Goal: Find specific page/section: Find specific page/section

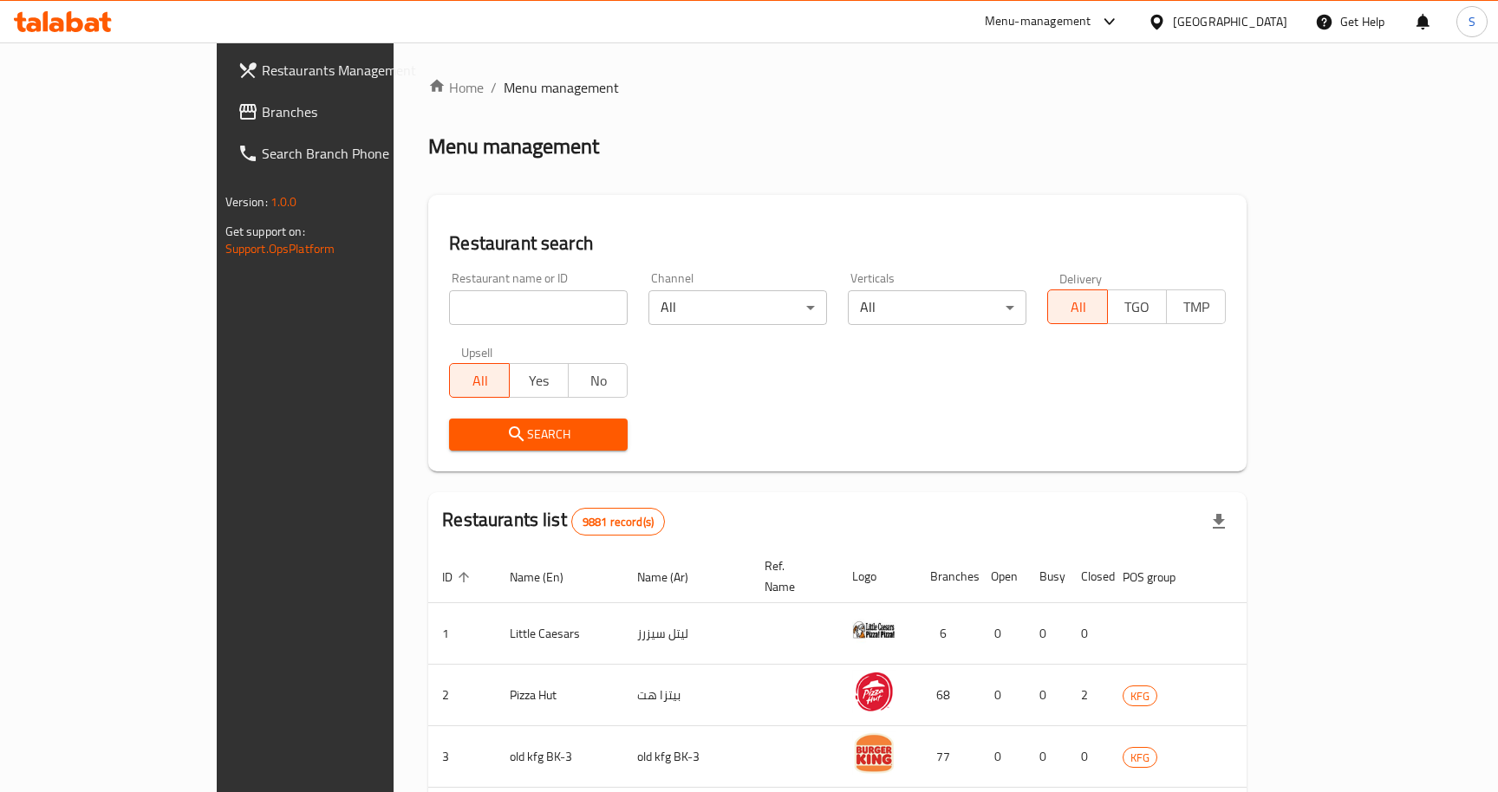
click at [472, 290] on input "search" at bounding box center [538, 307] width 179 height 35
paste input "2990"
click button "Search" at bounding box center [538, 435] width 179 height 32
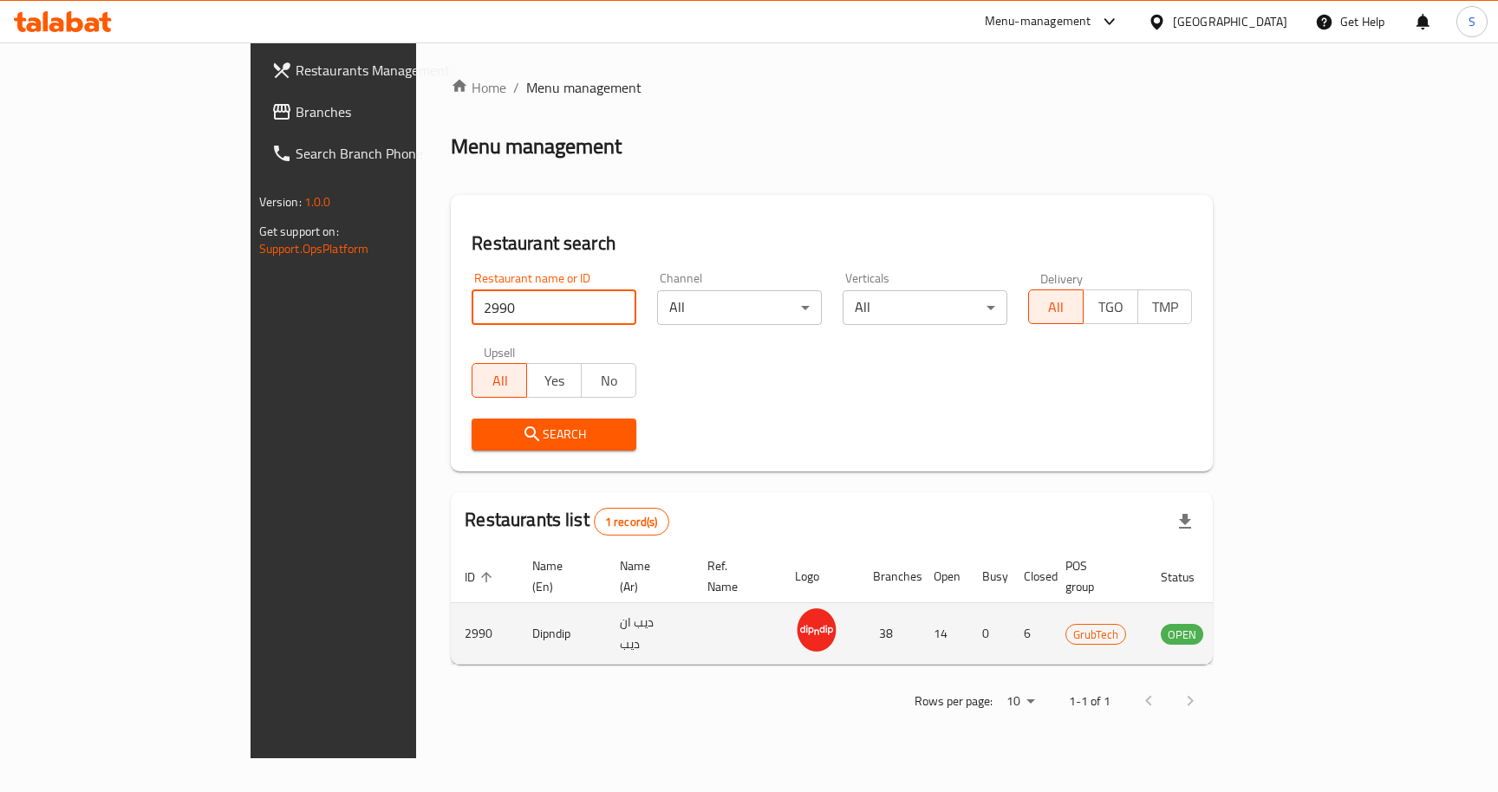
click at [1298, 627] on td "enhanced table" at bounding box center [1268, 634] width 60 height 62
drag, startPoint x: 1193, startPoint y: 611, endPoint x: 1125, endPoint y: 616, distance: 67.8
click at [1125, 616] on td "GrubTech" at bounding box center [1099, 634] width 95 height 62
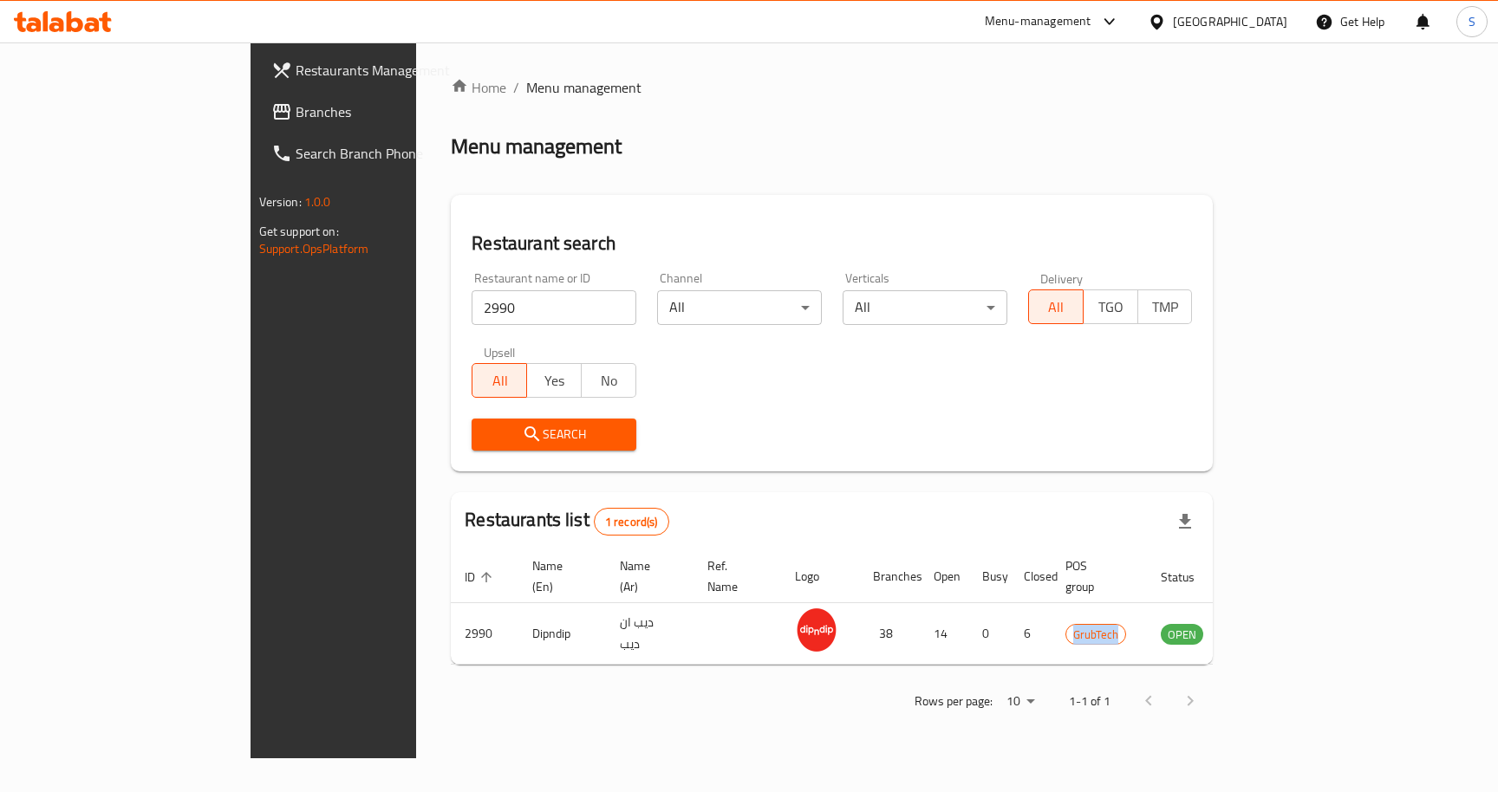
copy span "GrubTech"
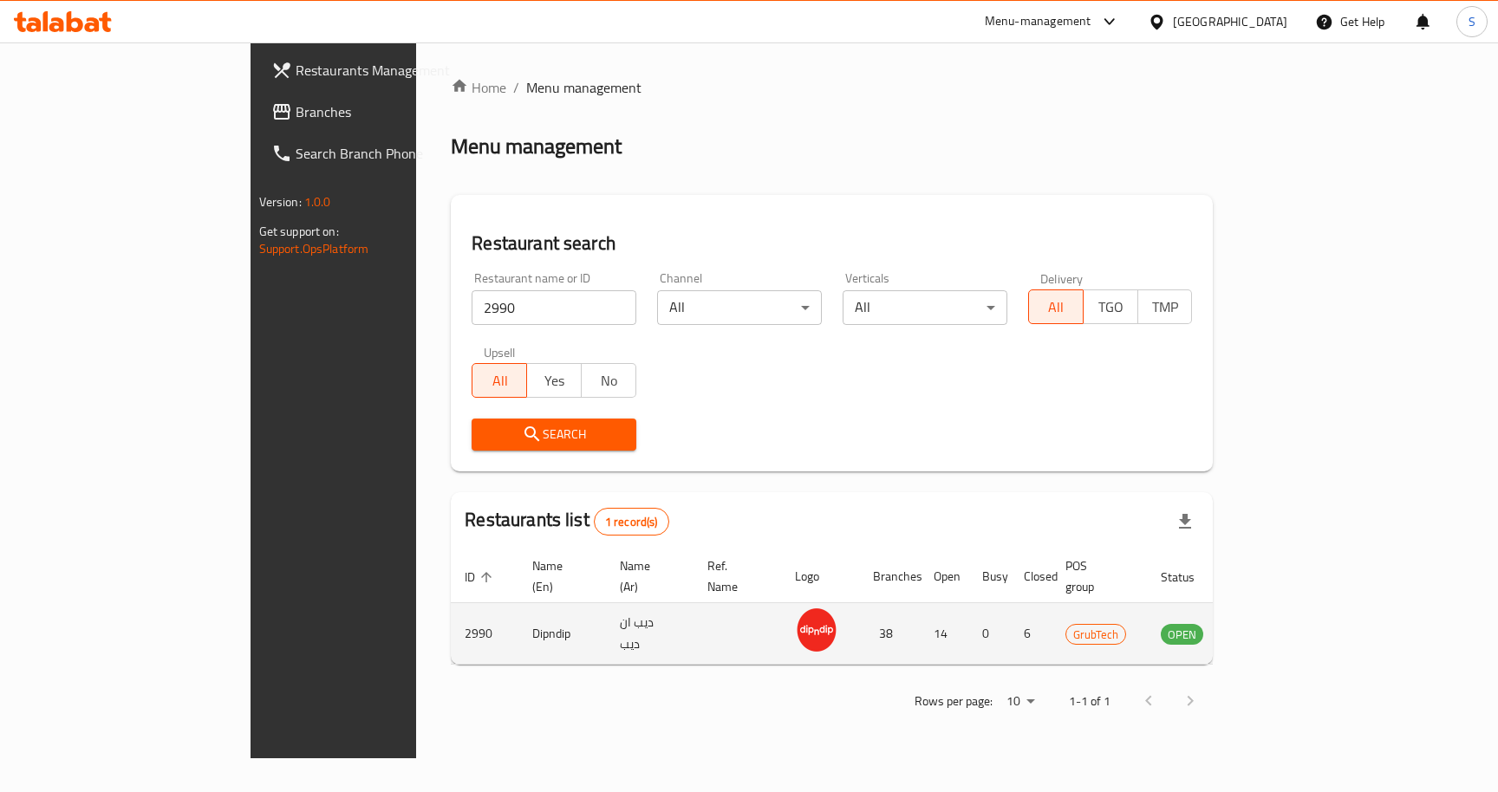
click at [518, 610] on td "Dipndip" at bounding box center [562, 634] width 88 height 62
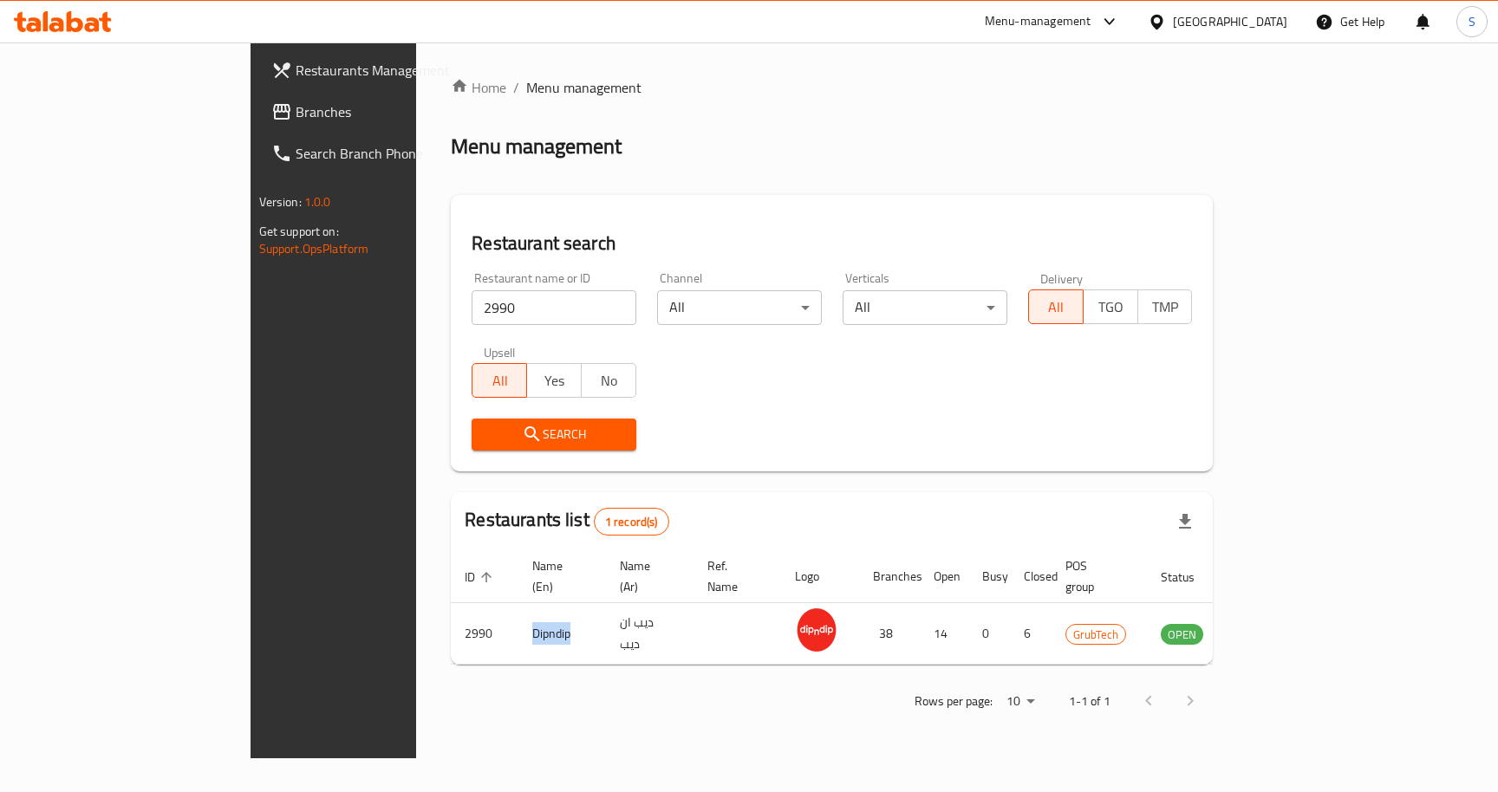
copy td "Dipndip"
click at [472, 301] on input "2990" at bounding box center [554, 307] width 165 height 35
paste input "690119"
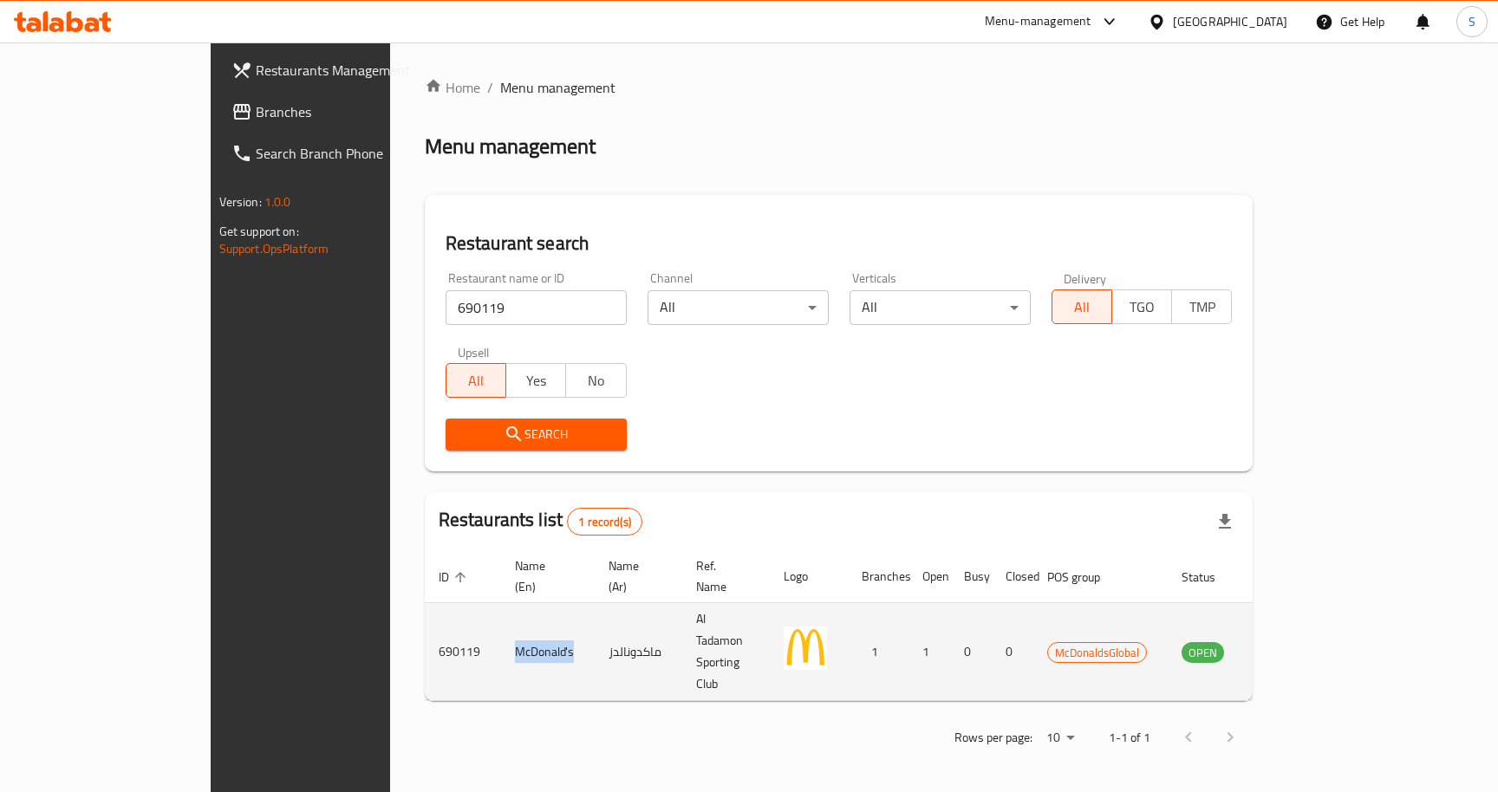
drag, startPoint x: 369, startPoint y: 613, endPoint x: 433, endPoint y: 624, distance: 64.3
click at [501, 624] on td "McDonald's" at bounding box center [548, 652] width 94 height 98
copy td "McDonald's"
drag, startPoint x: 1139, startPoint y: 614, endPoint x: 1240, endPoint y: 616, distance: 100.6
click at [1168, 616] on td "McDonaldsGlobal" at bounding box center [1100, 652] width 134 height 98
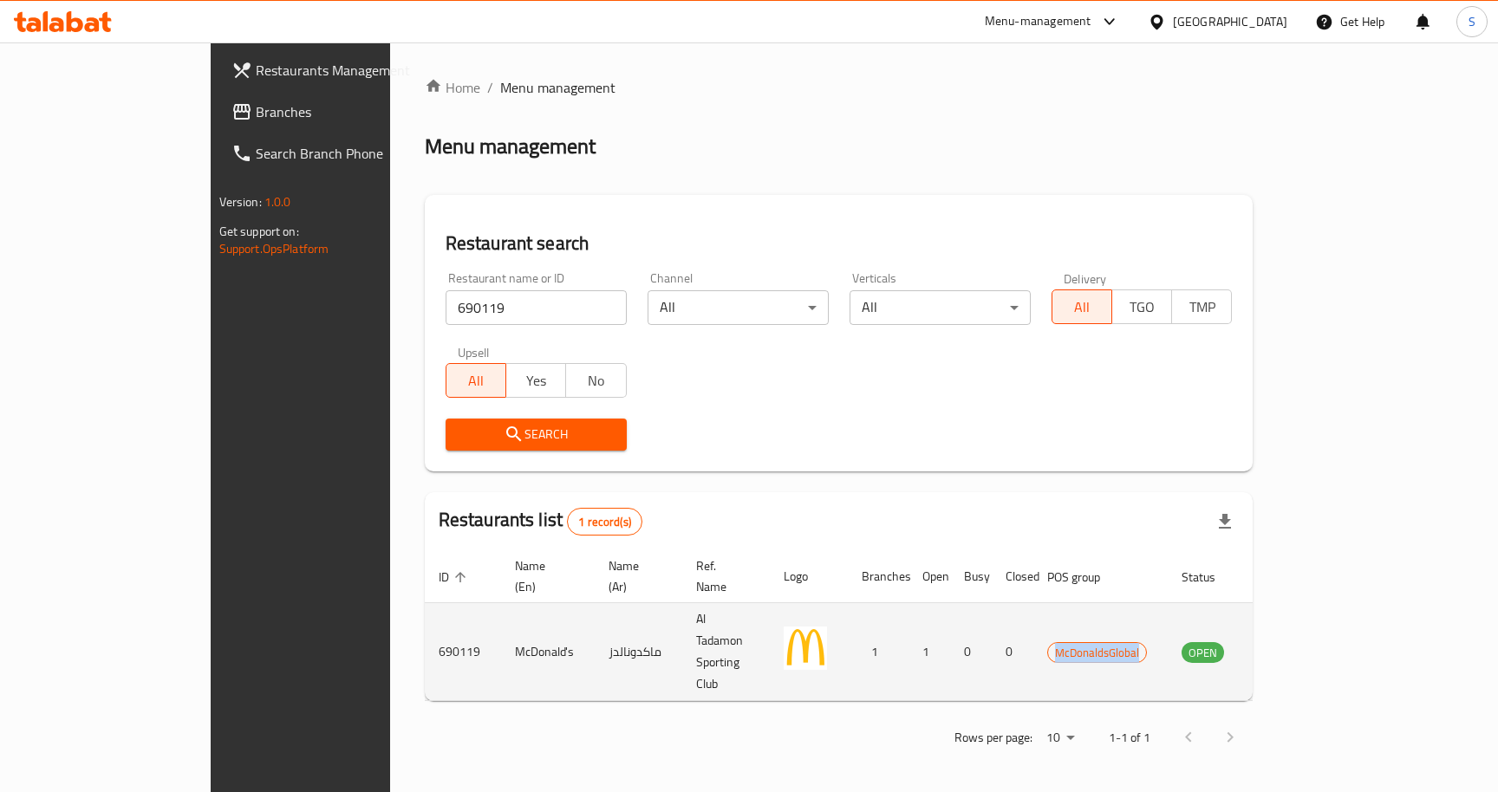
copy span "McDonaldsGlobal"
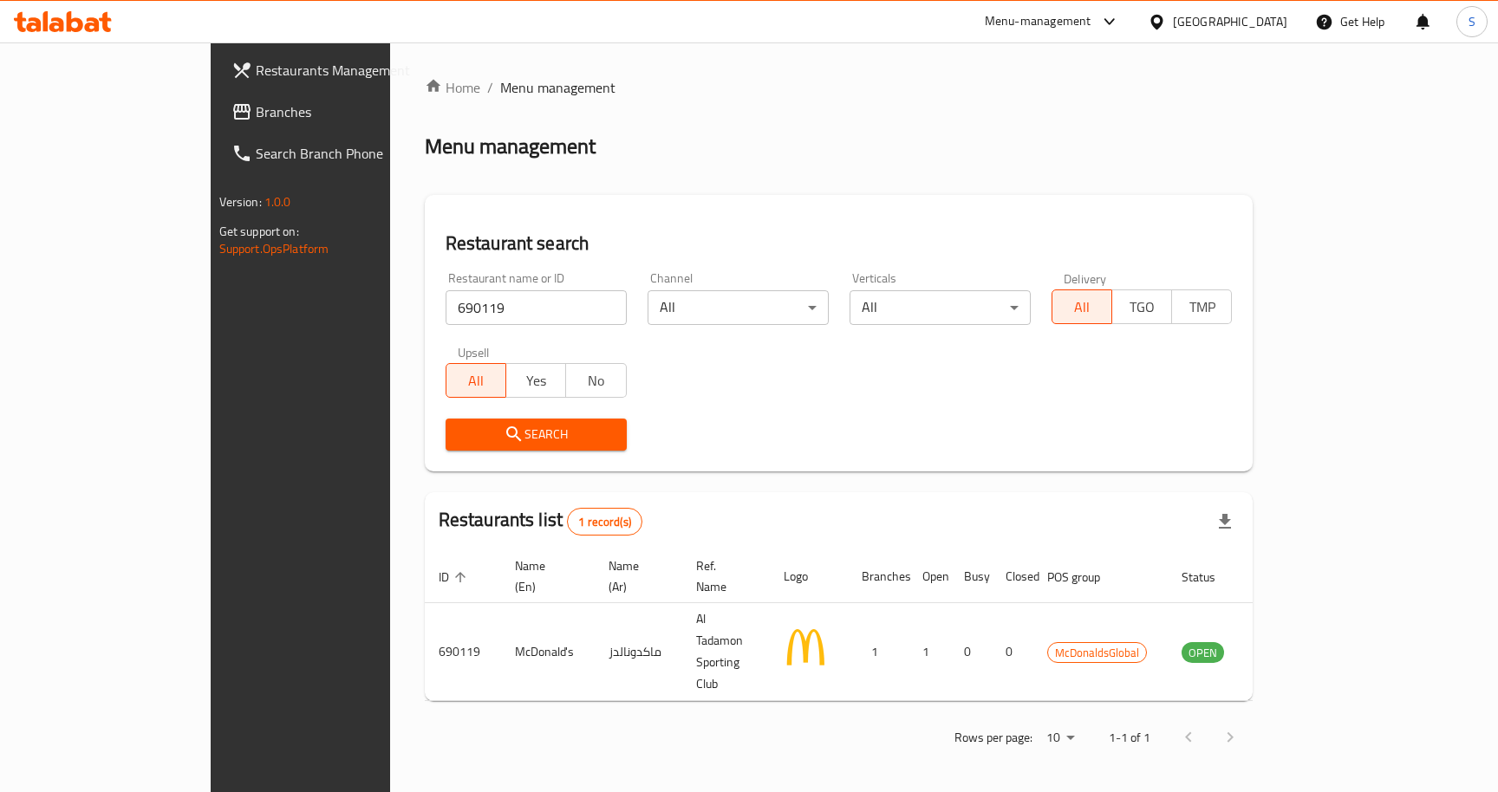
click at [468, 301] on input "690119" at bounding box center [536, 307] width 181 height 35
paste input "16128"
click button "Search" at bounding box center [536, 435] width 181 height 32
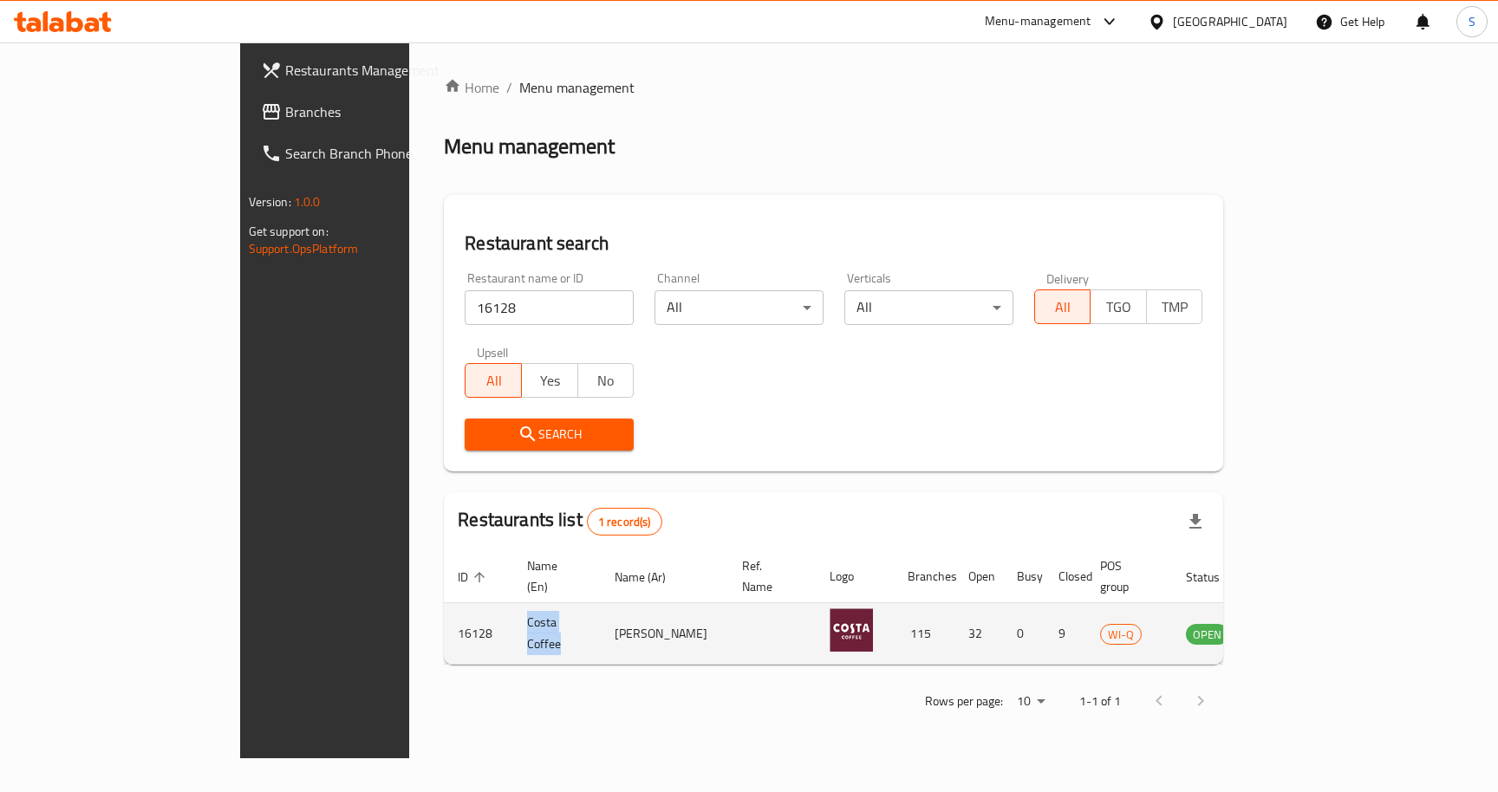
drag, startPoint x: 362, startPoint y: 611, endPoint x: 433, endPoint y: 615, distance: 71.2
click at [513, 615] on td "Costa Coffee" at bounding box center [557, 634] width 88 height 62
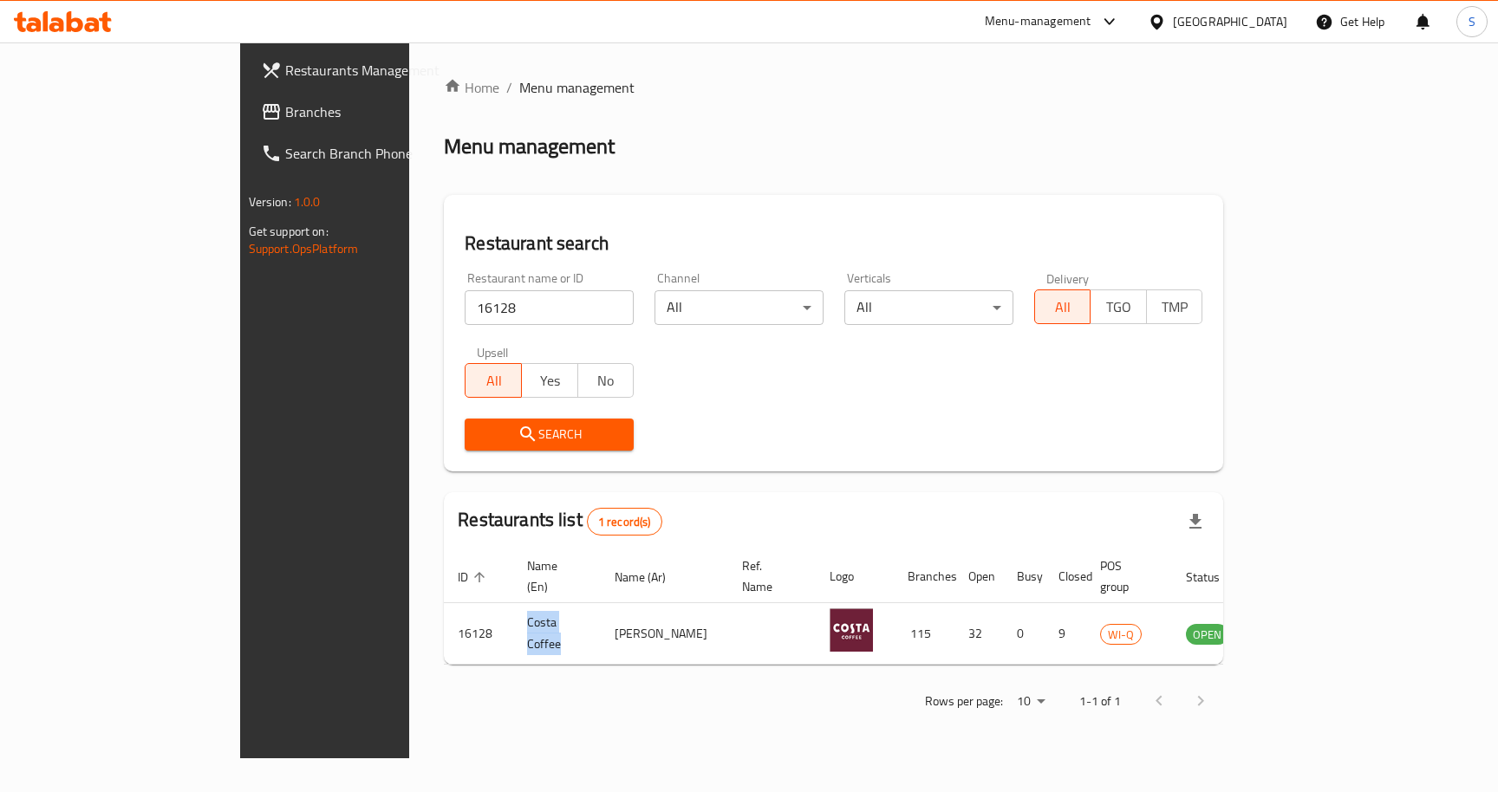
copy td "Costa Coffee"
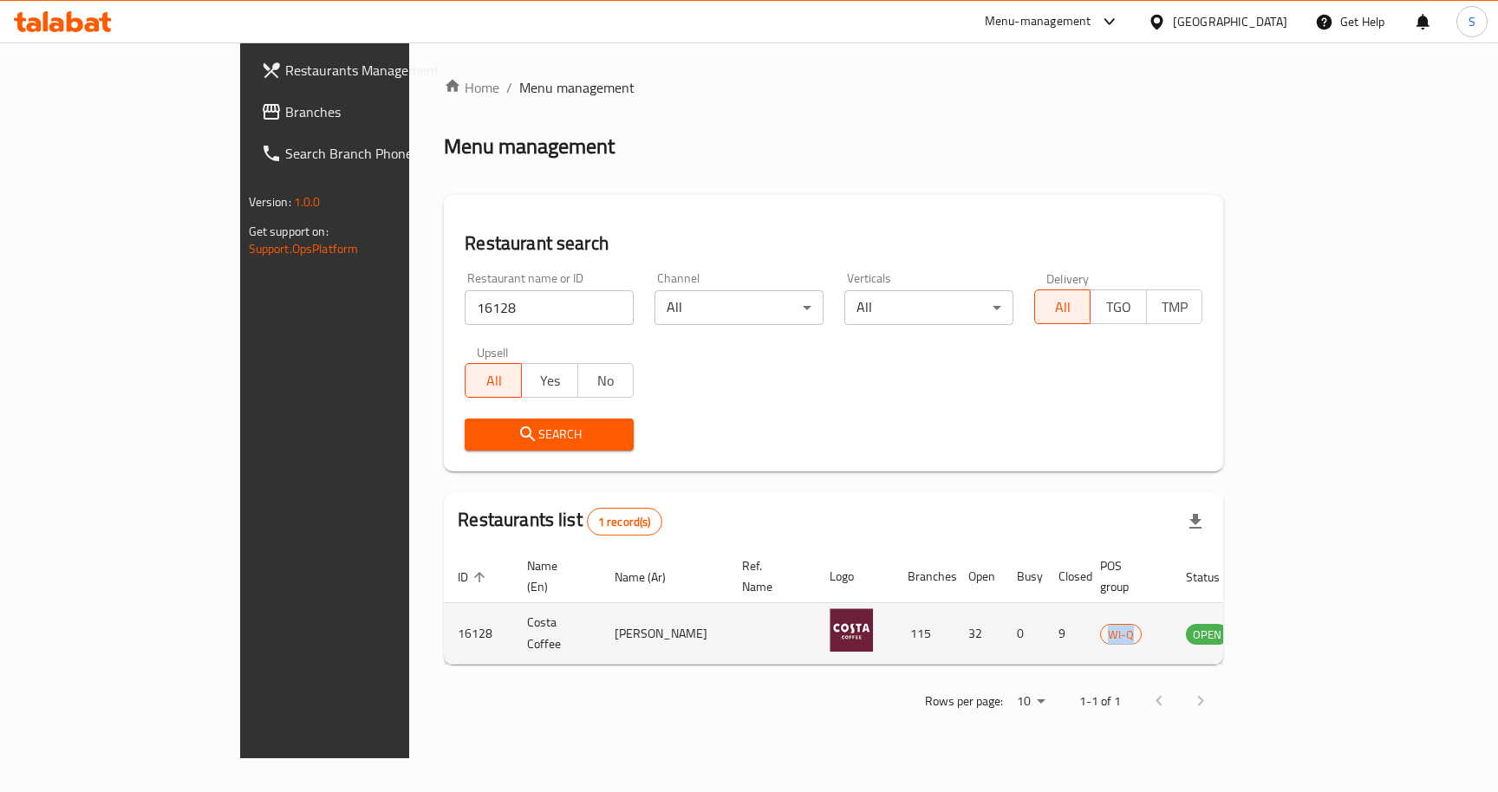
drag, startPoint x: 1144, startPoint y: 608, endPoint x: 1174, endPoint y: 614, distance: 30.1
click at [1141, 625] on span "WI-Q" at bounding box center [1121, 635] width 40 height 20
copy span "WI-Q"
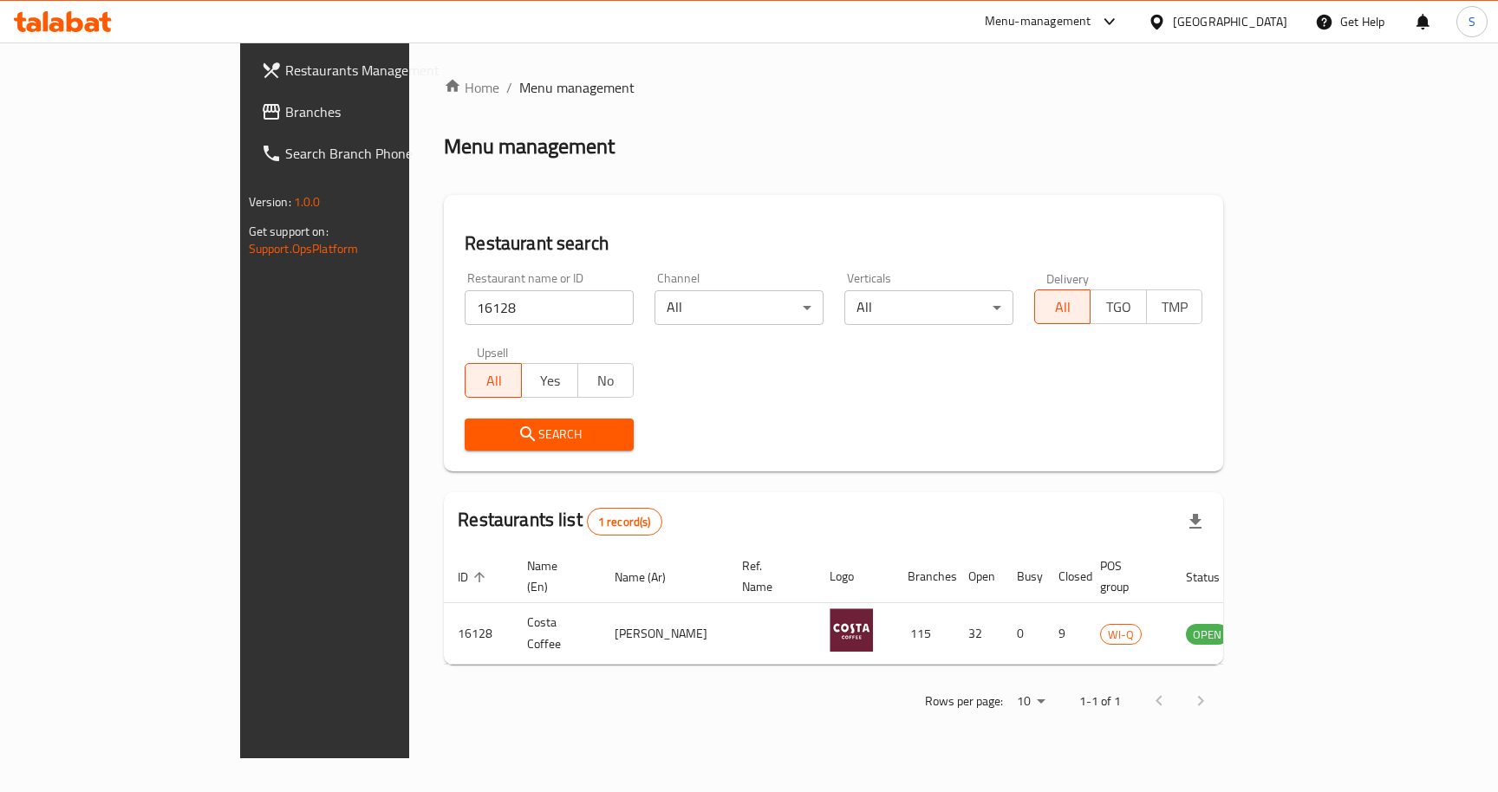
click at [465, 309] on input "16128" at bounding box center [549, 307] width 169 height 35
paste input "1666"
click button "Search" at bounding box center [549, 435] width 169 height 32
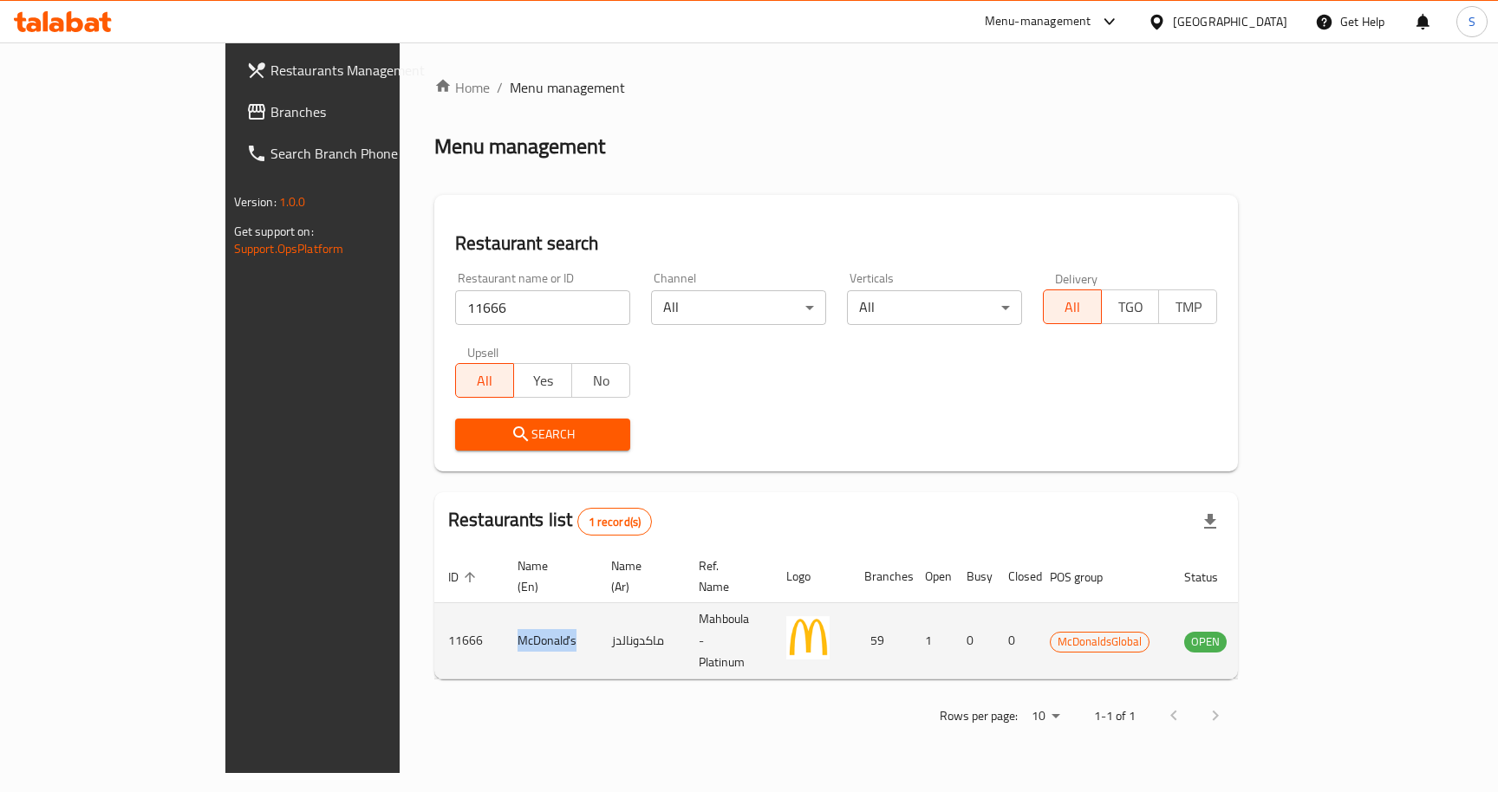
drag, startPoint x: 365, startPoint y: 610, endPoint x: 472, endPoint y: 613, distance: 107.5
click at [504, 613] on td "McDonald's" at bounding box center [551, 641] width 94 height 76
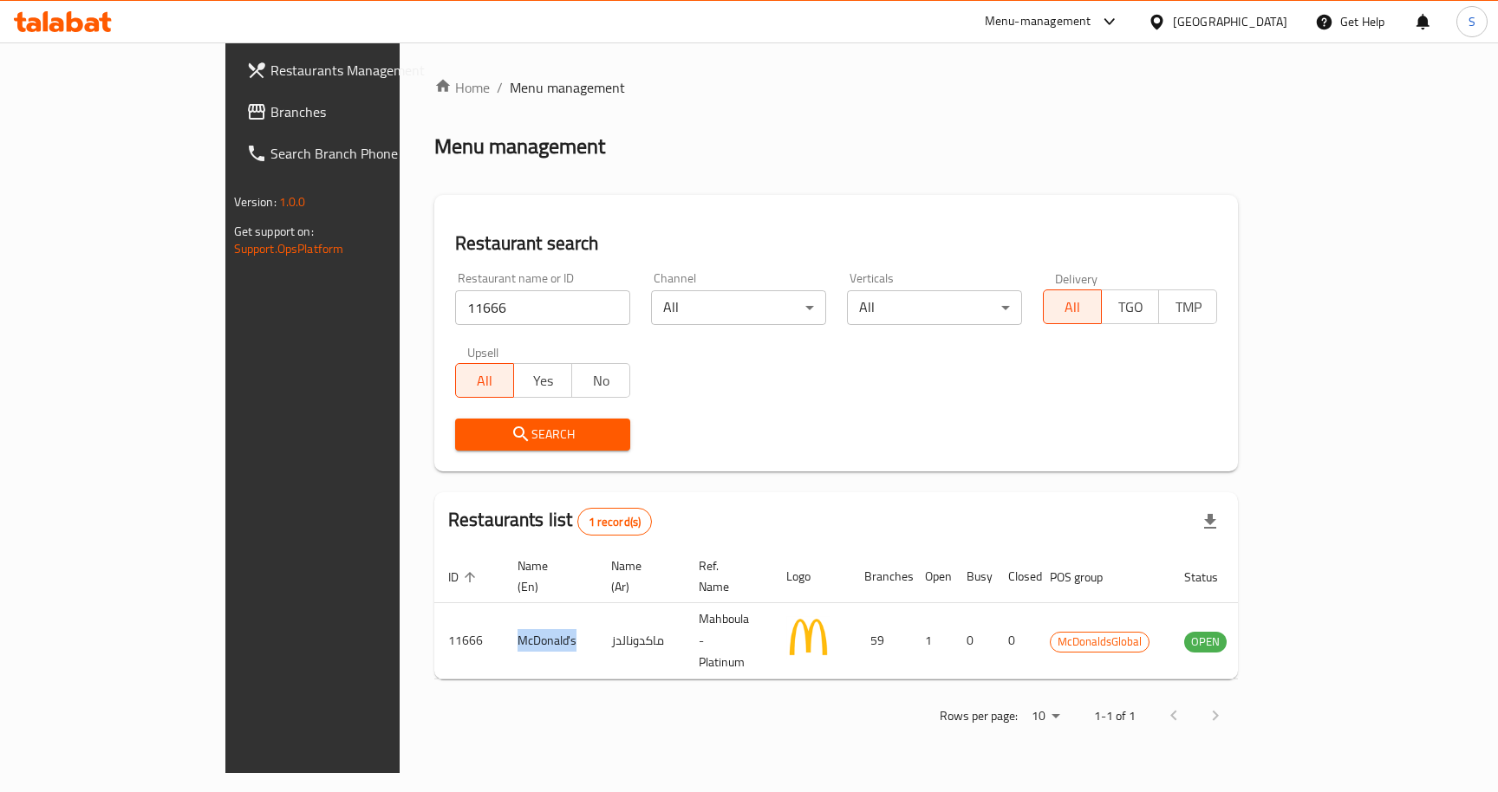
copy td "McDonald's"
click at [455, 303] on input "11666" at bounding box center [542, 307] width 175 height 35
paste input "2793"
click button "Search" at bounding box center [542, 435] width 175 height 32
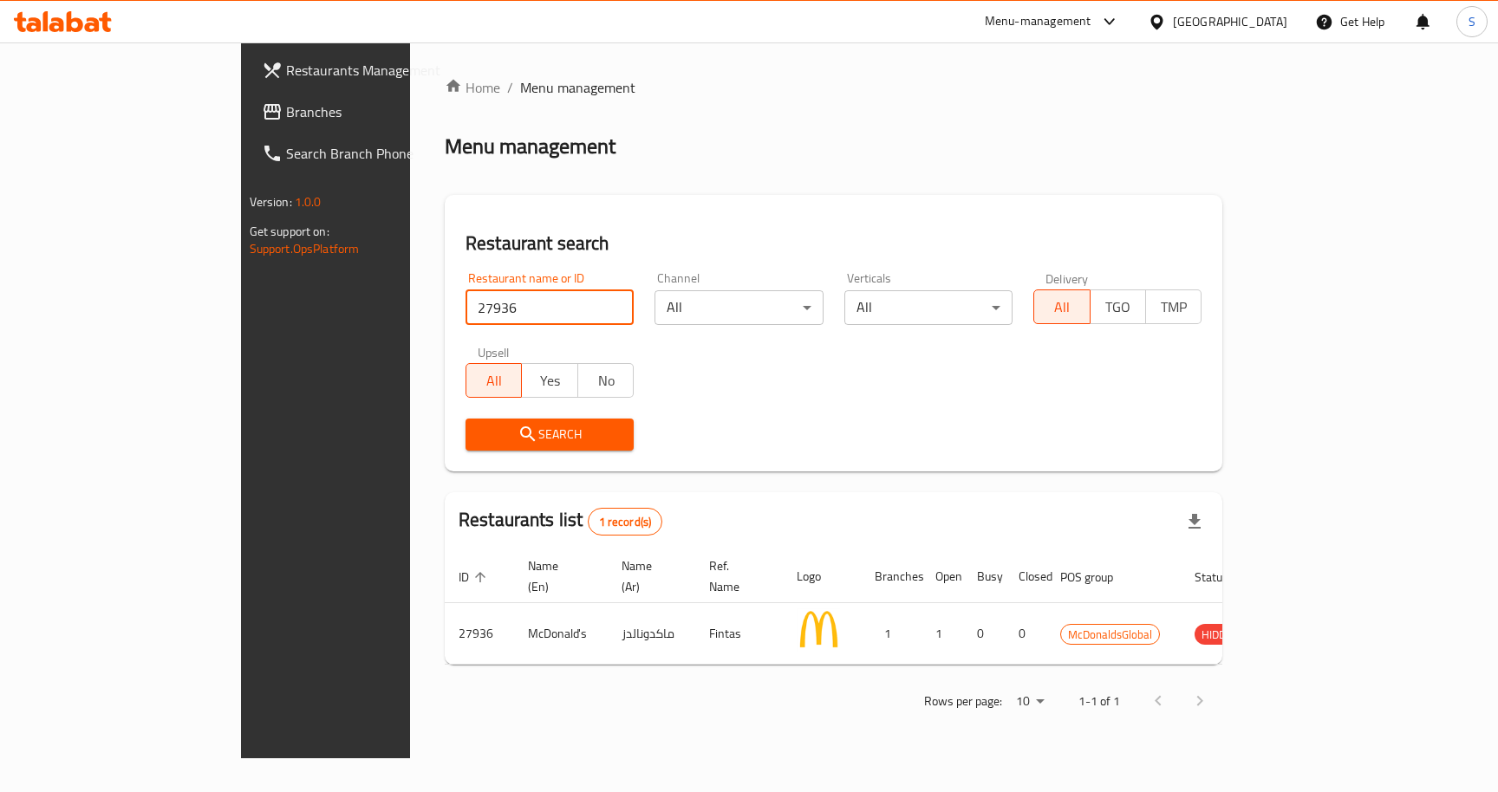
paste input "119"
click button "Search" at bounding box center [550, 435] width 168 height 32
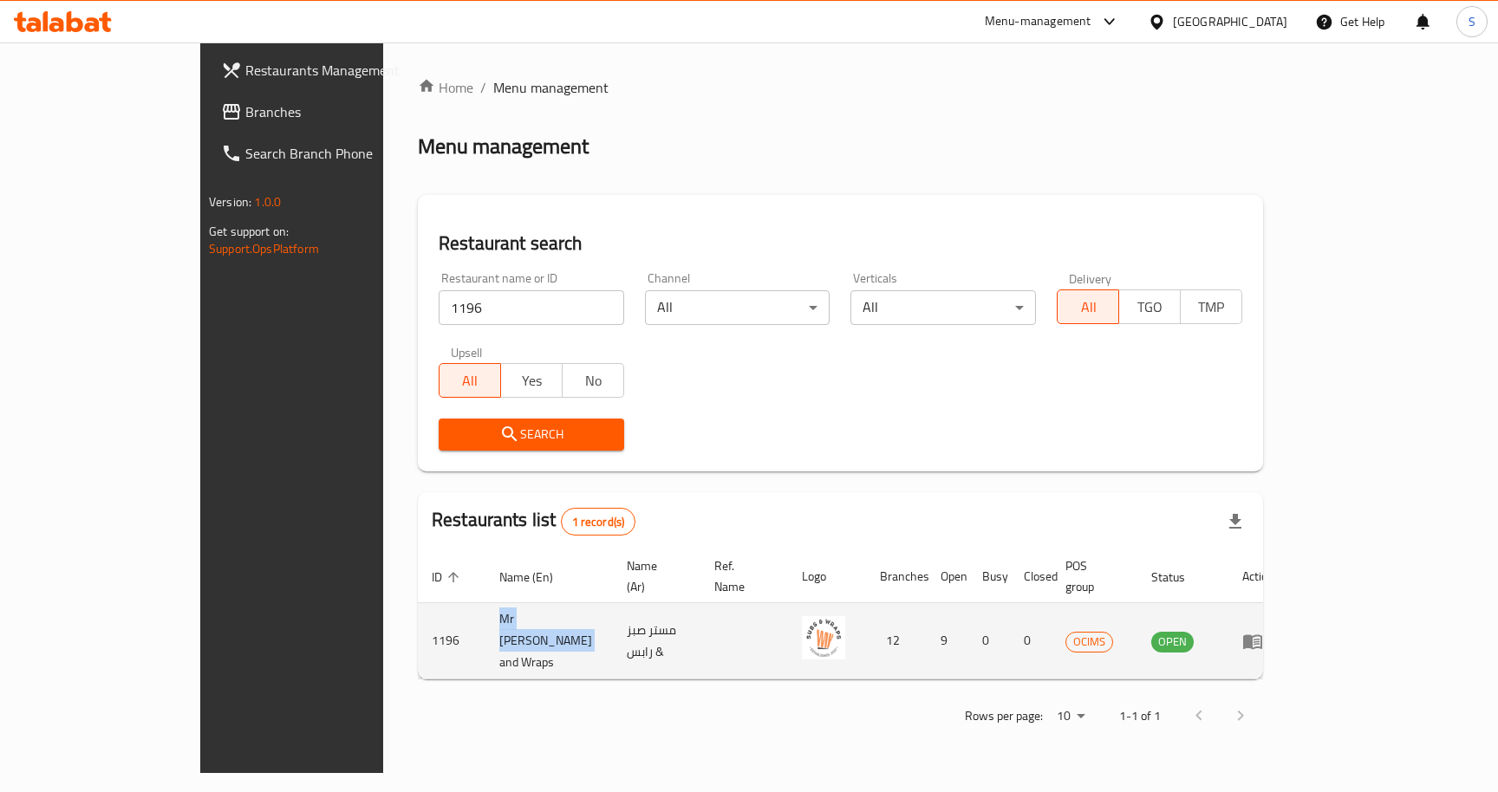
drag, startPoint x: 364, startPoint y: 620, endPoint x: 470, endPoint y: 621, distance: 105.8
click at [485, 621] on td "Mr [PERSON_NAME] and Wraps" at bounding box center [548, 641] width 127 height 76
copy td "Mr [PERSON_NAME] and Wraps"
click at [1112, 632] on span "OCIMS" at bounding box center [1089, 642] width 46 height 20
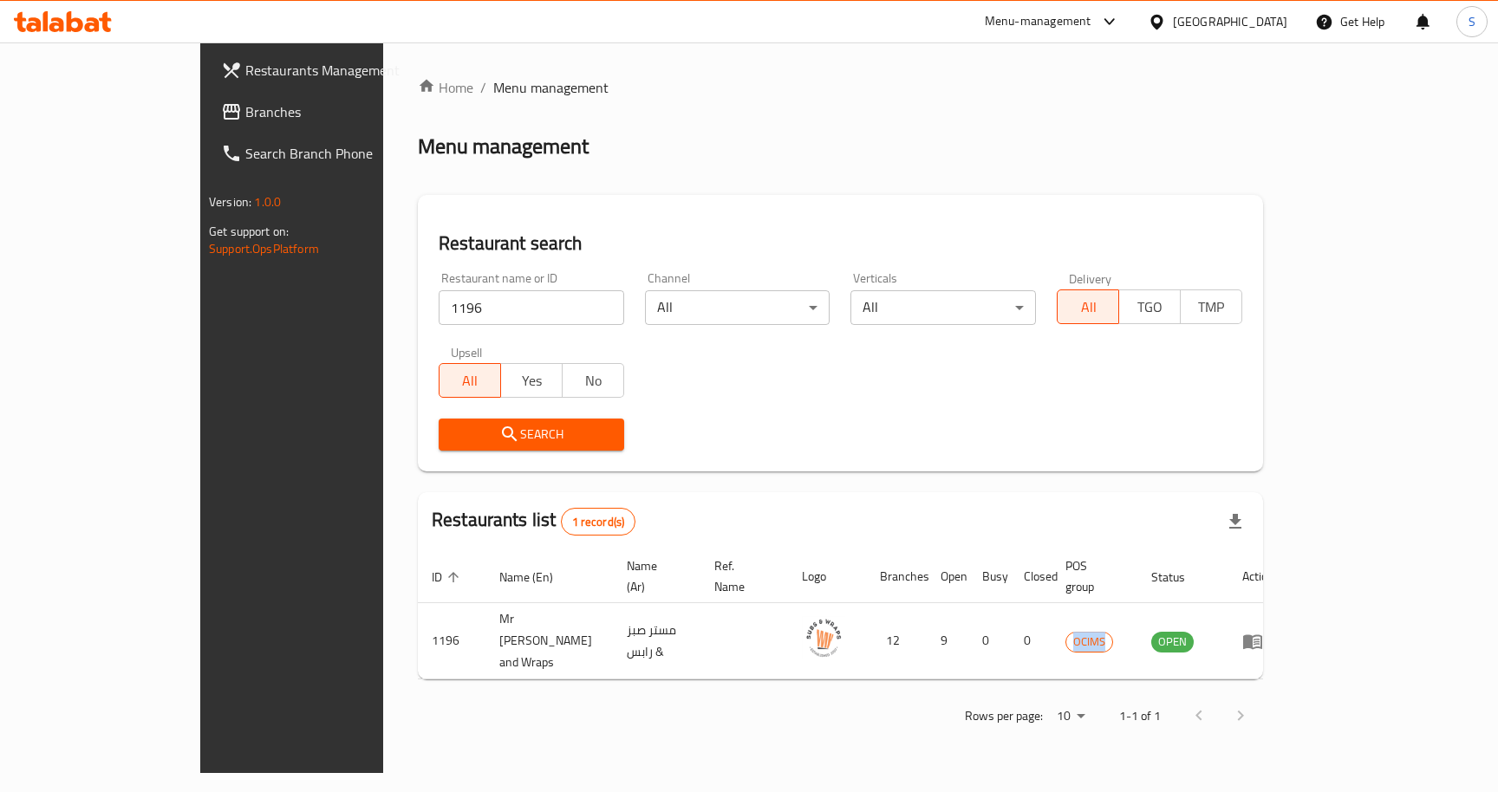
copy span "OCIMS"
click at [428, 326] on div "Restaurant name or ID 1196 Restaurant name or ID" at bounding box center [531, 299] width 206 height 74
click at [439, 300] on input "1196" at bounding box center [532, 307] width 186 height 35
paste input "601927"
click button "Search" at bounding box center [532, 435] width 186 height 32
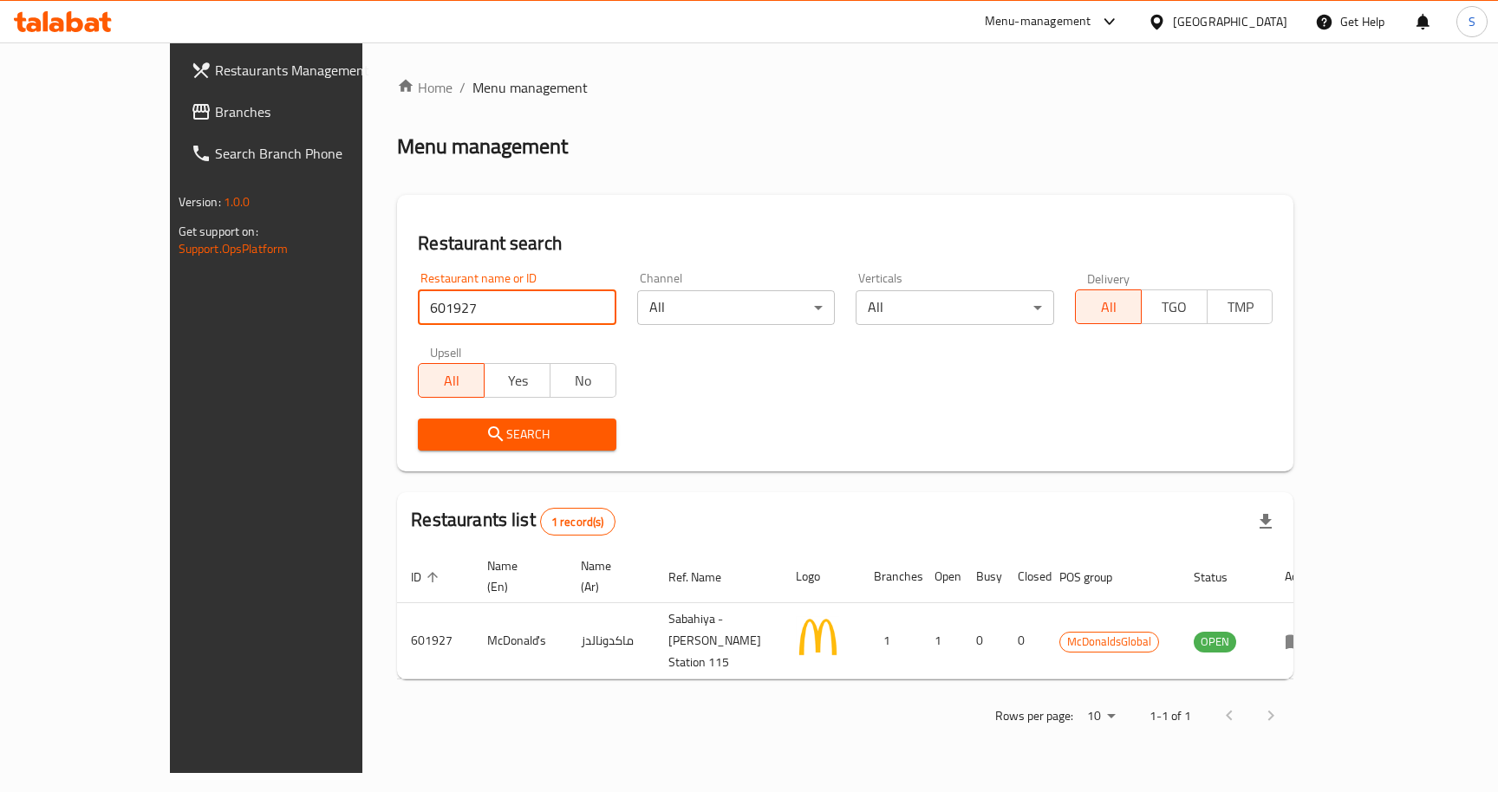
paste input "30"
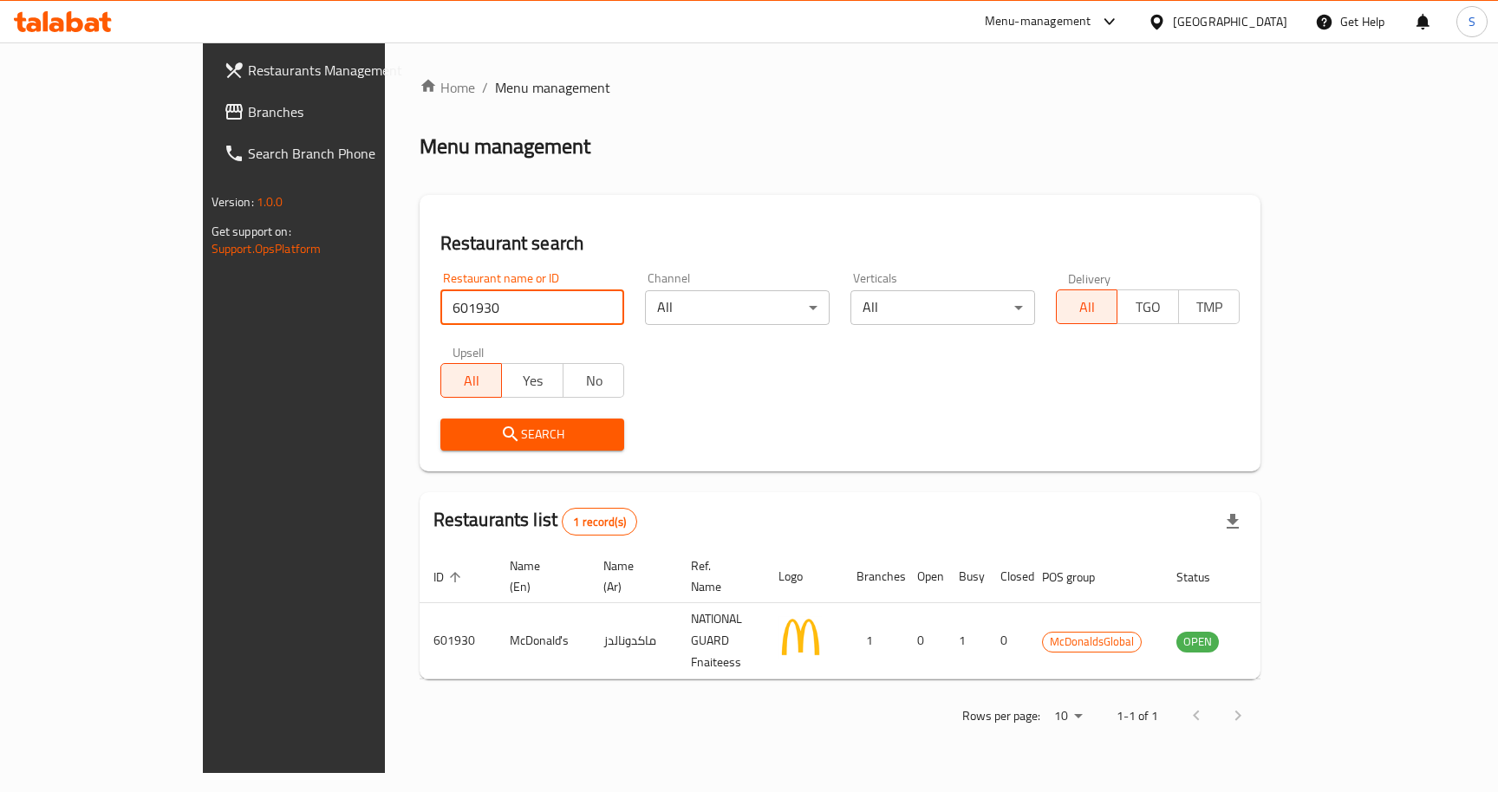
paste input "12"
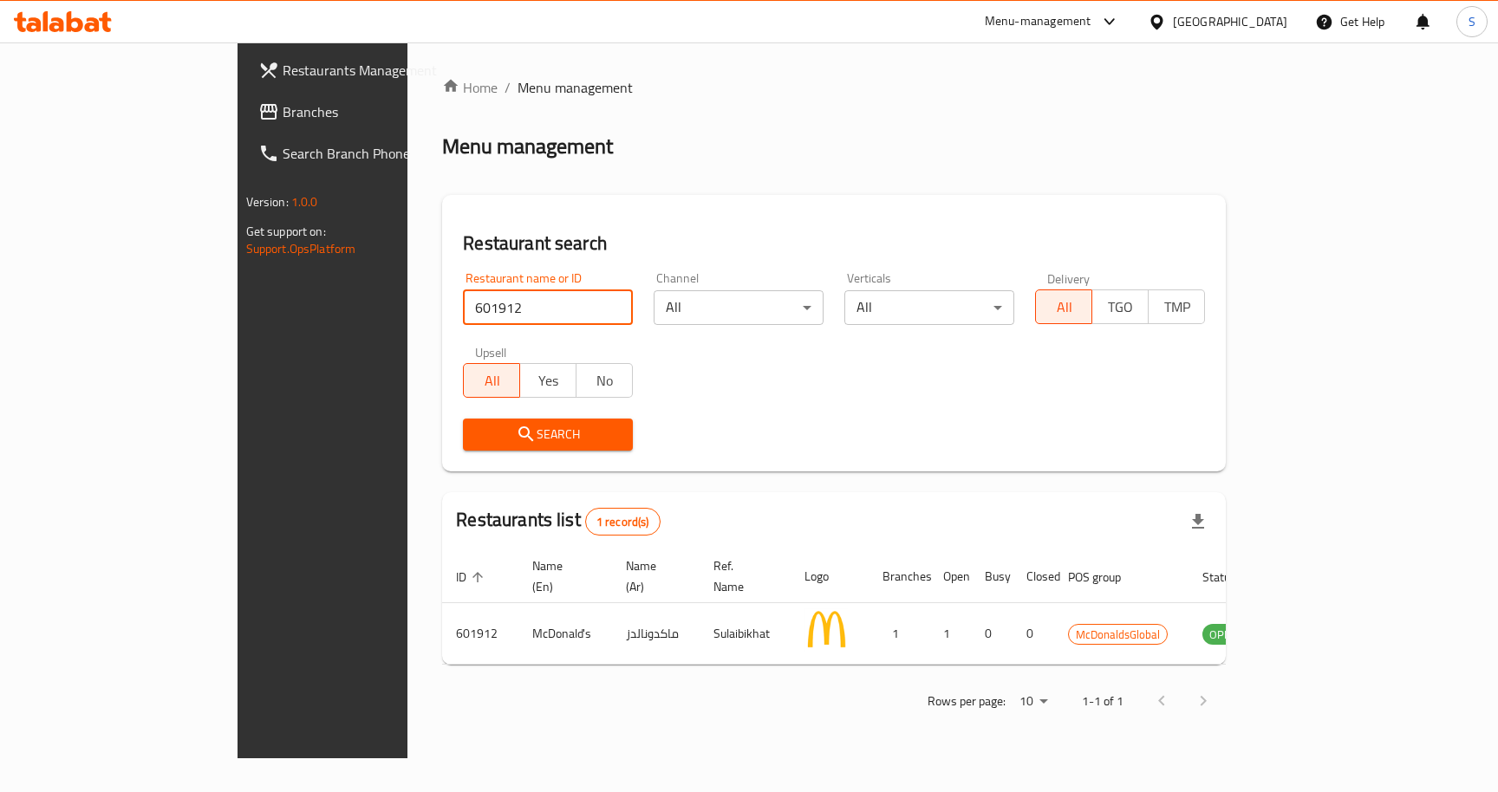
paste input "2"
click button "Search" at bounding box center [548, 435] width 170 height 32
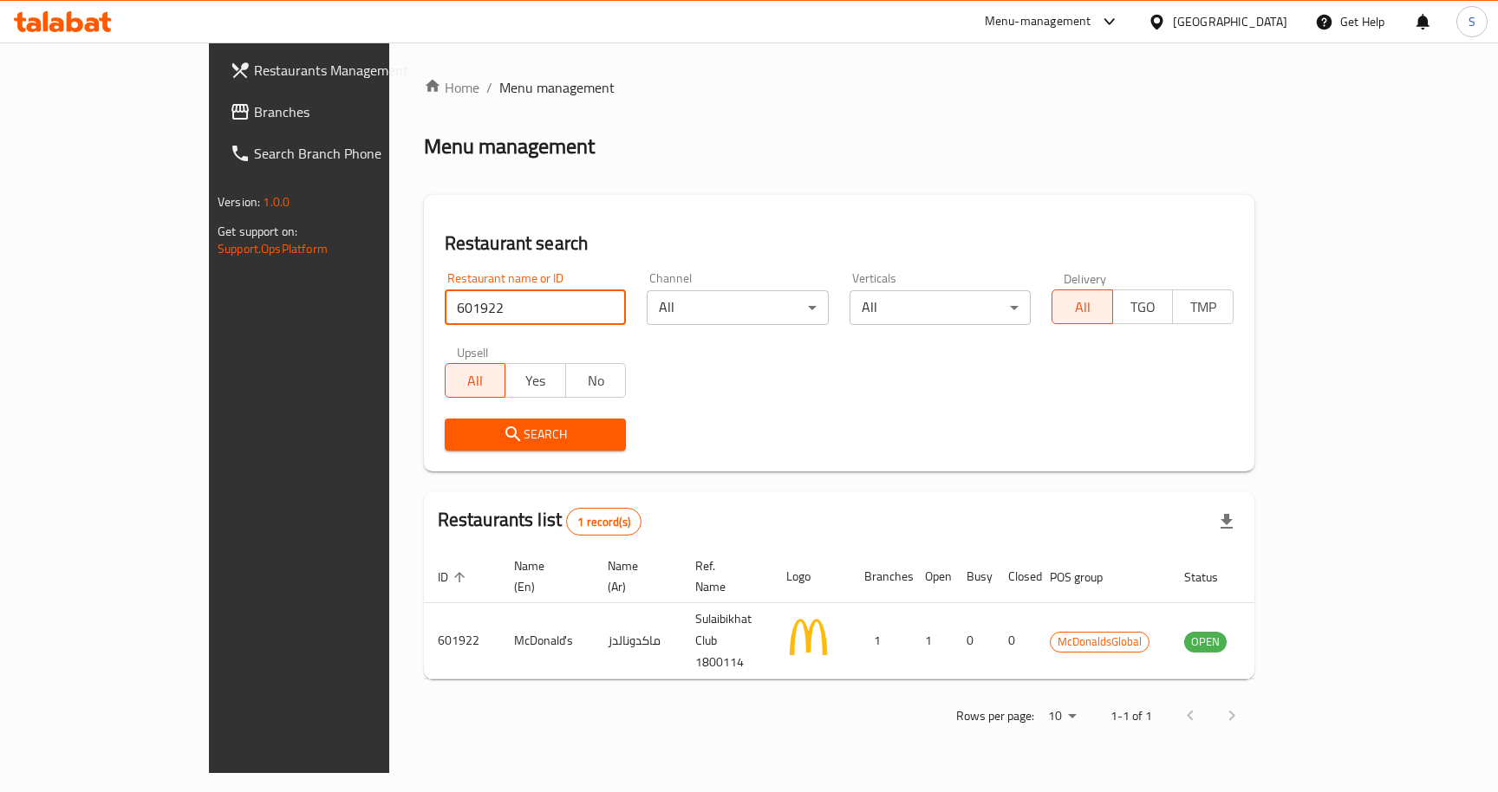
paste input "47521"
click button "Search" at bounding box center [536, 435] width 182 height 32
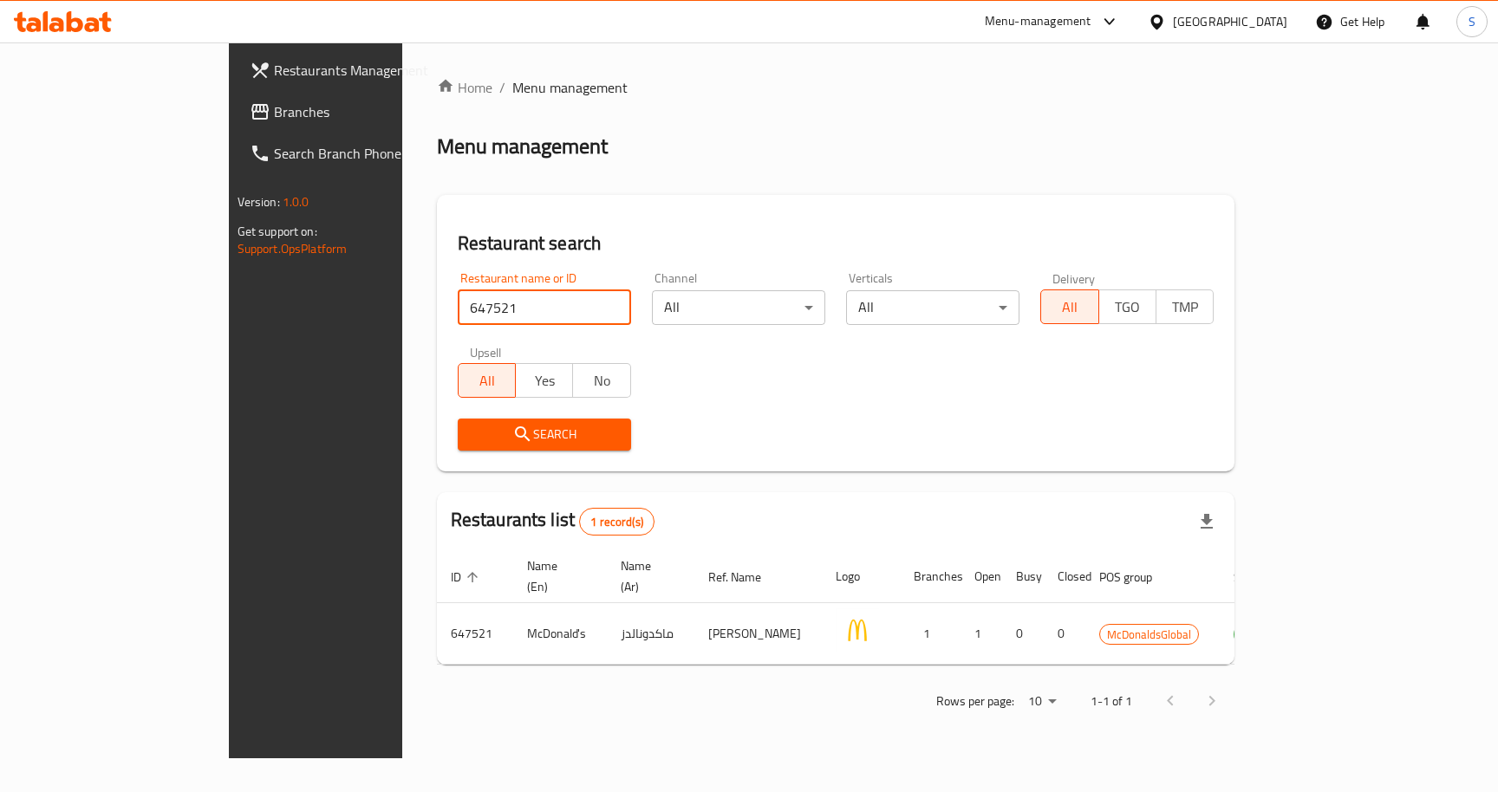
paste input "27929"
click button "Search" at bounding box center [544, 435] width 173 height 32
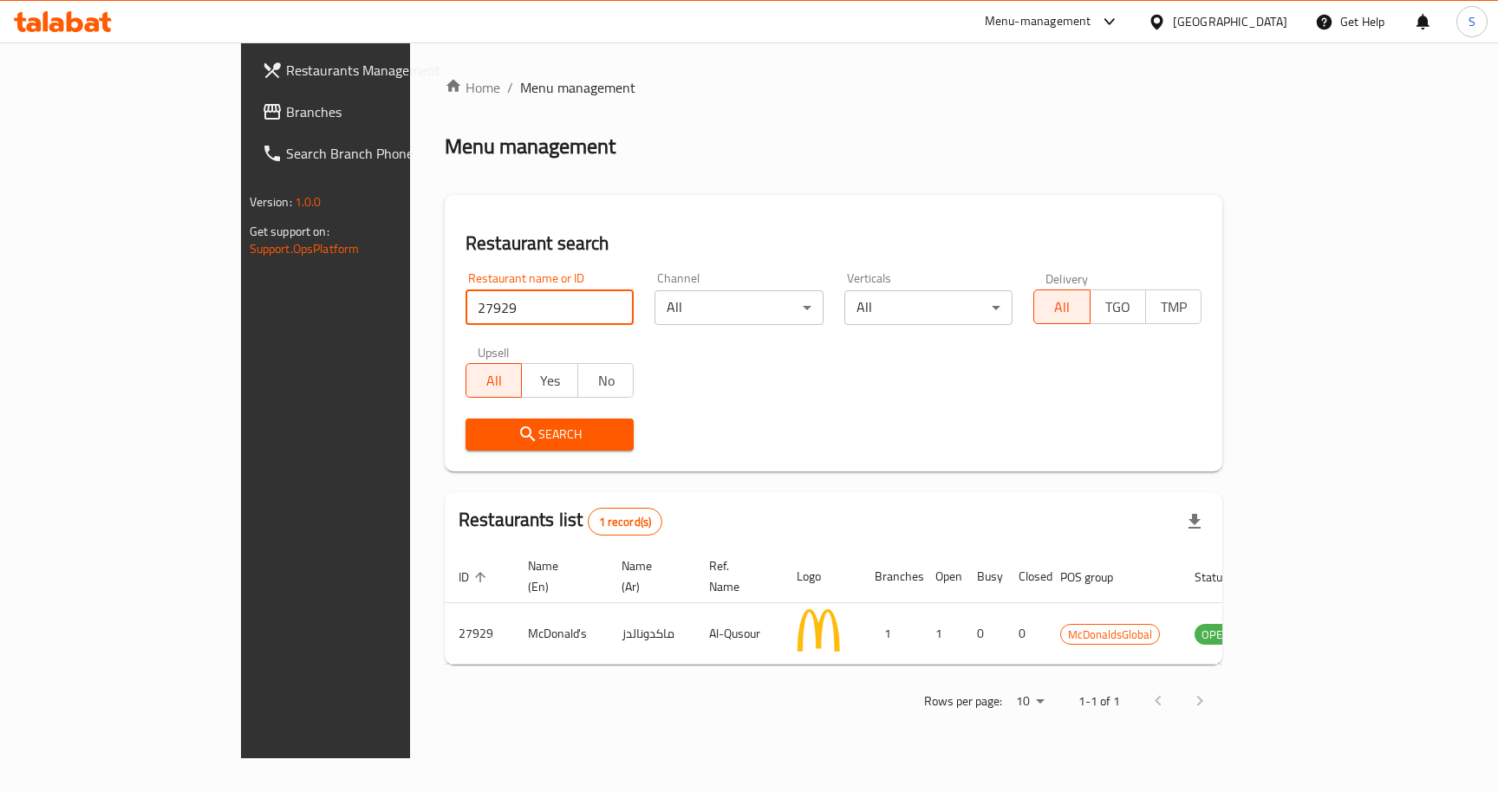
paste input "676020"
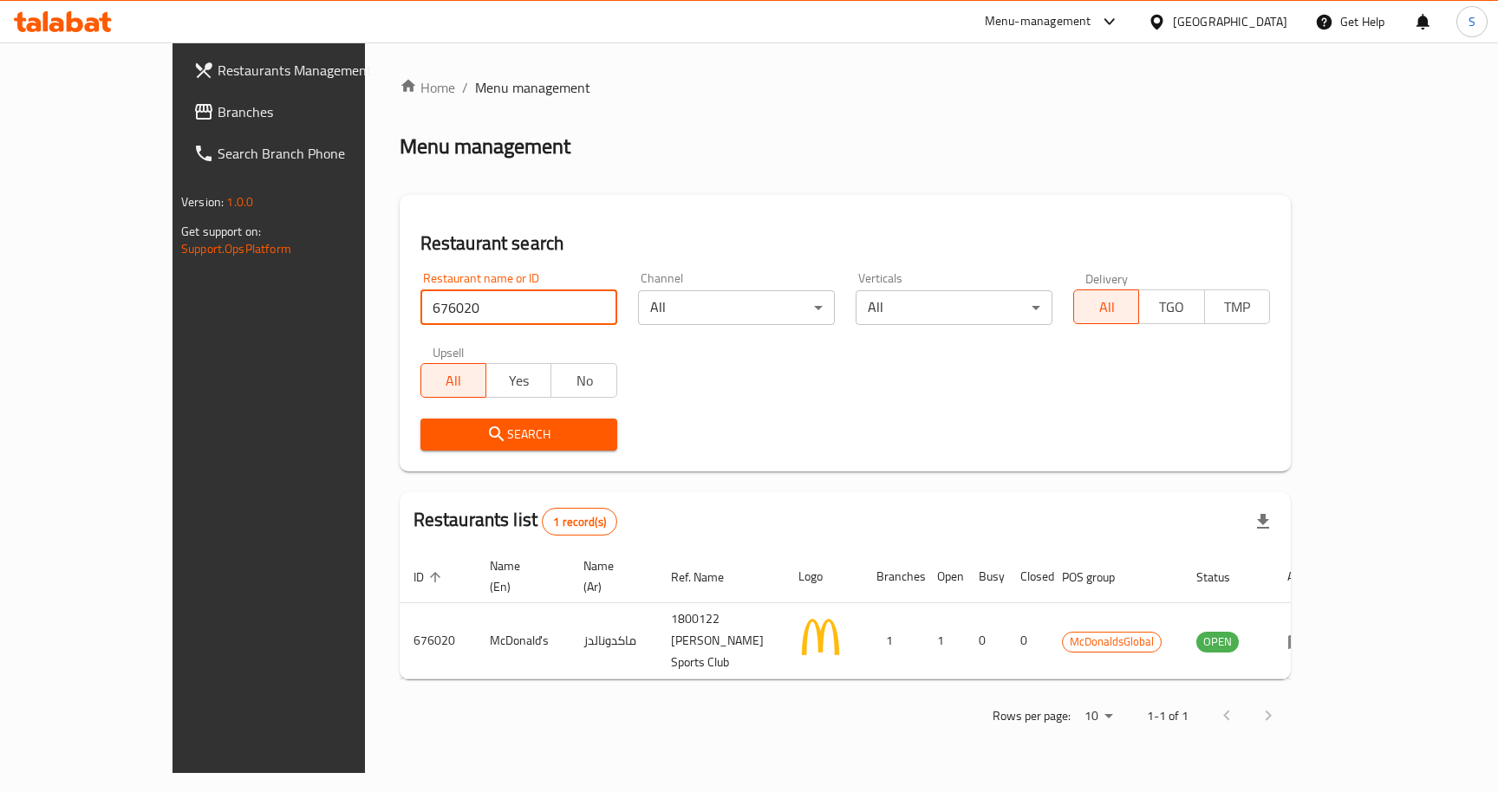
paste input "27928"
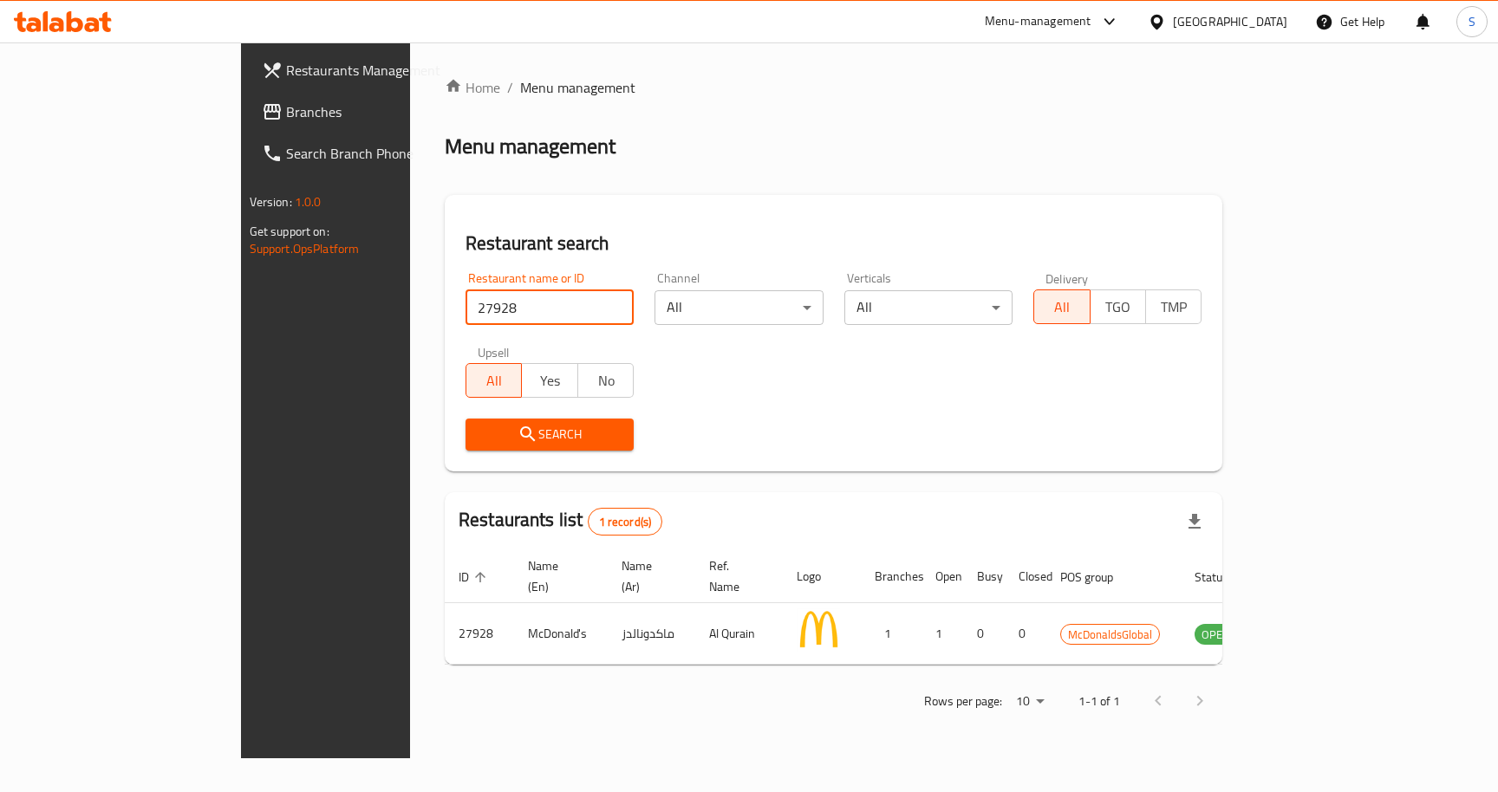
paste input "601905"
click button "Search" at bounding box center [550, 435] width 168 height 32
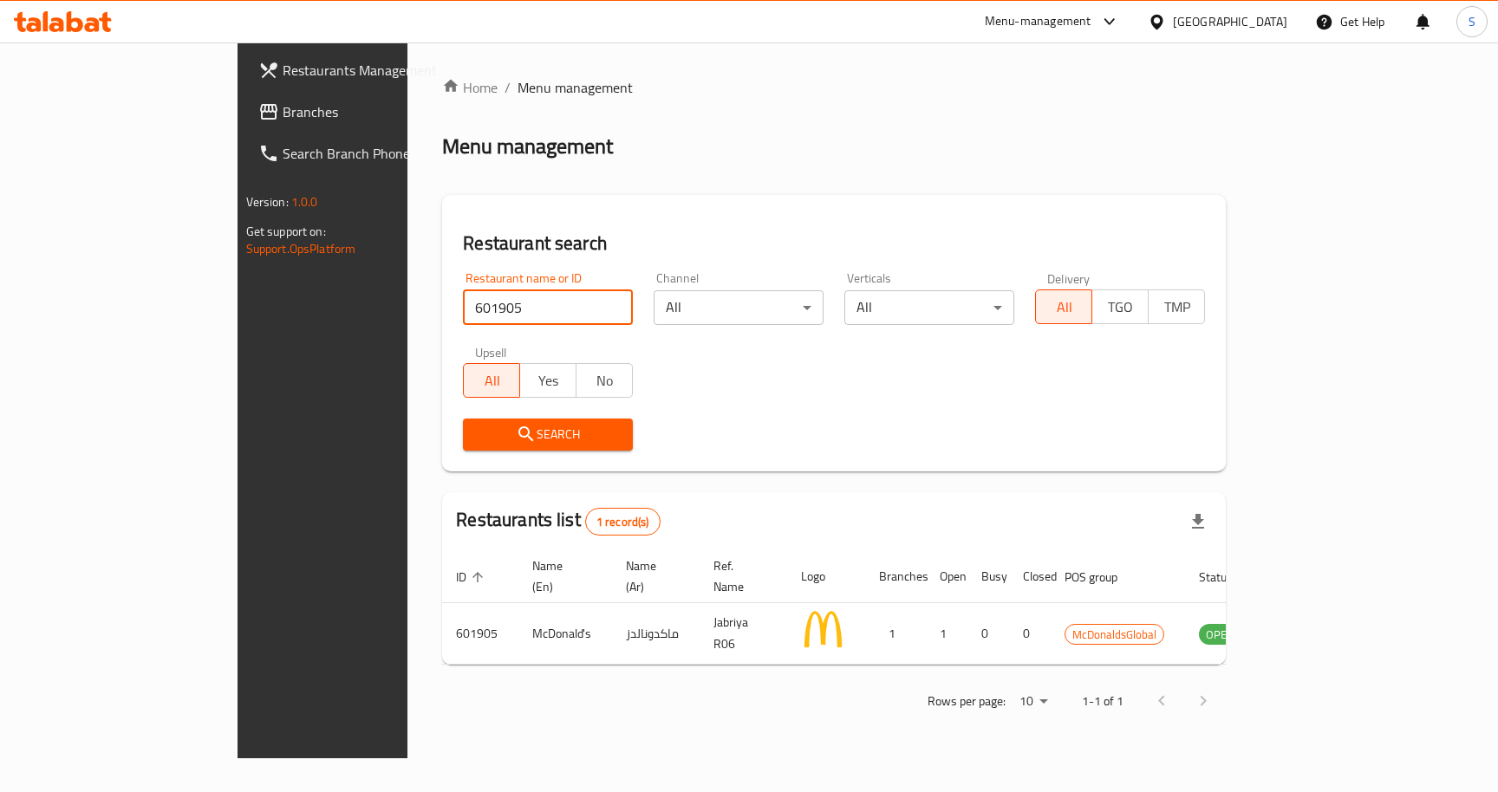
paste input "19"
click button "Search" at bounding box center [548, 435] width 170 height 32
paste input "27925"
click button "Search" at bounding box center [548, 435] width 170 height 32
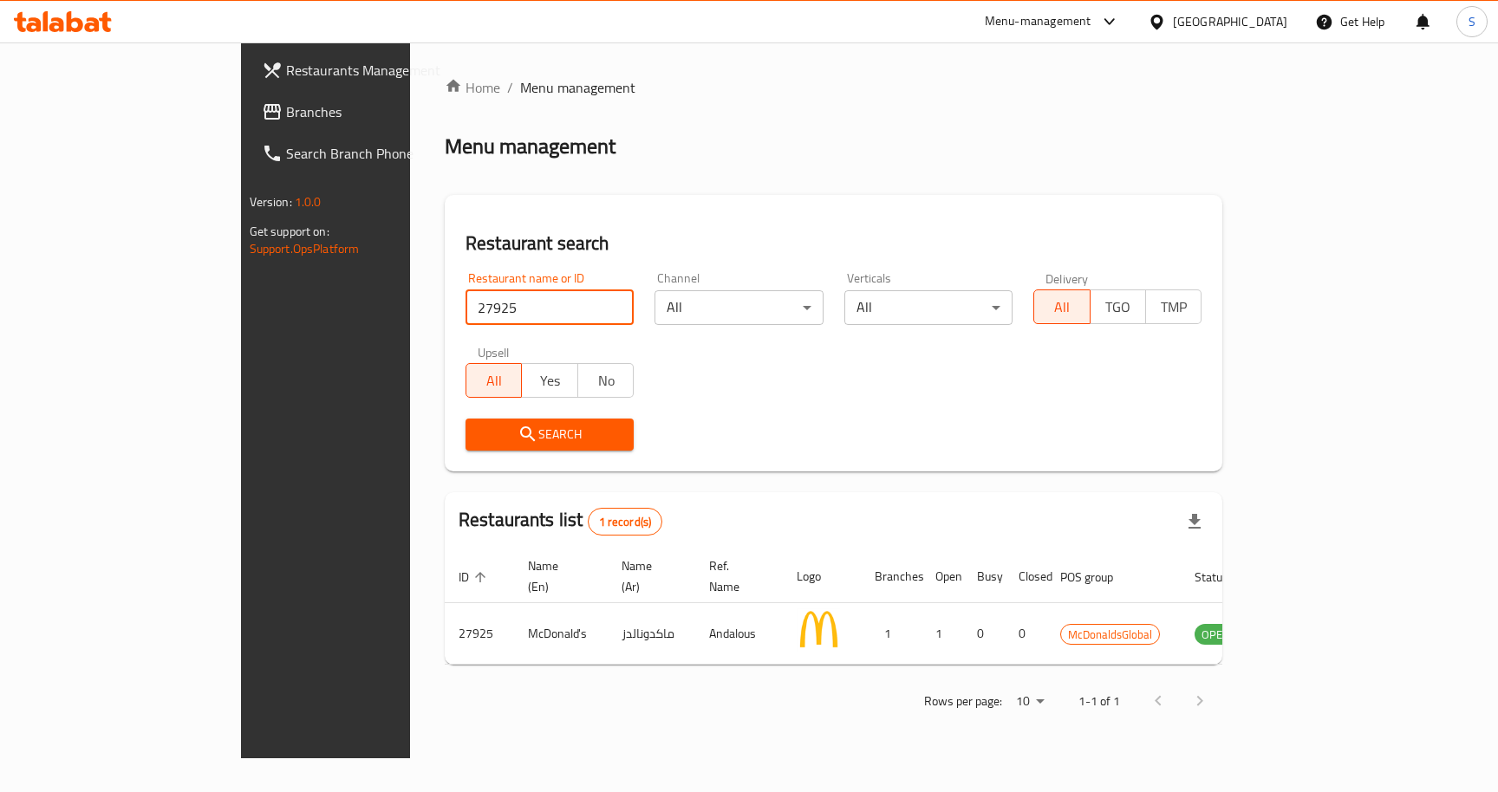
paste input "601914"
click button "Search" at bounding box center [550, 435] width 168 height 32
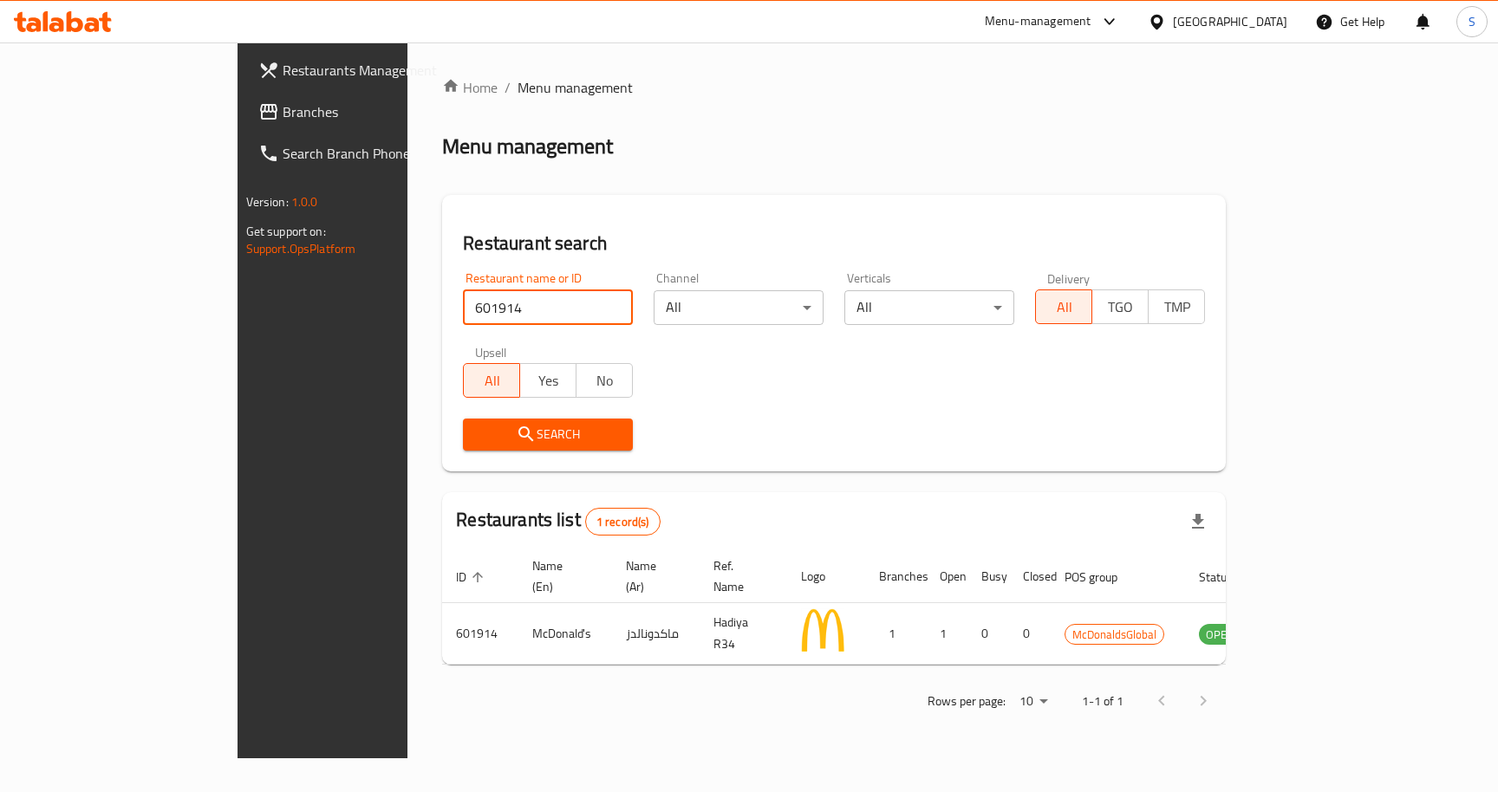
paste input "24158"
click button "Search" at bounding box center [548, 435] width 170 height 32
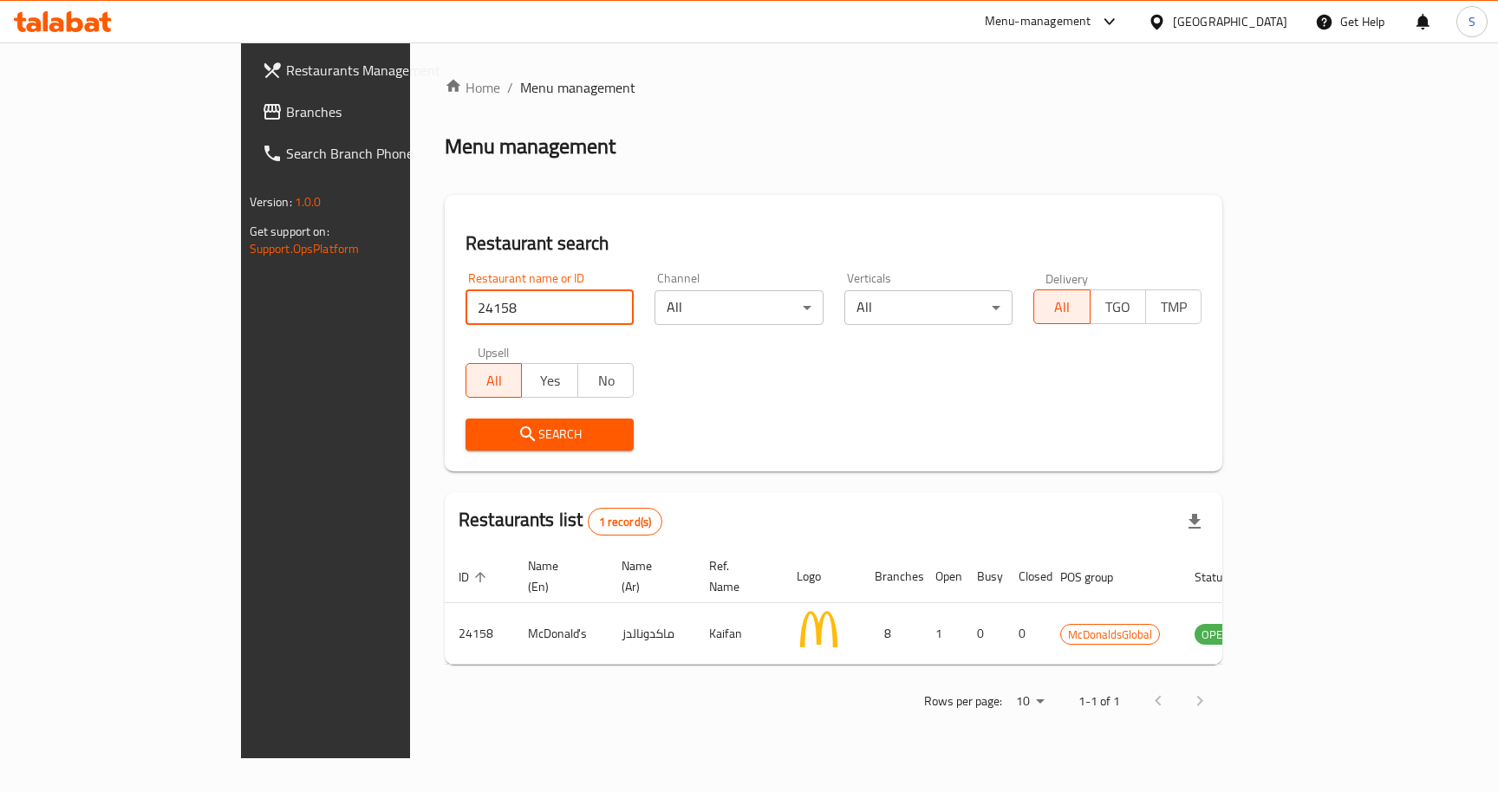
paste input "601921"
click button "Search" at bounding box center [550, 435] width 168 height 32
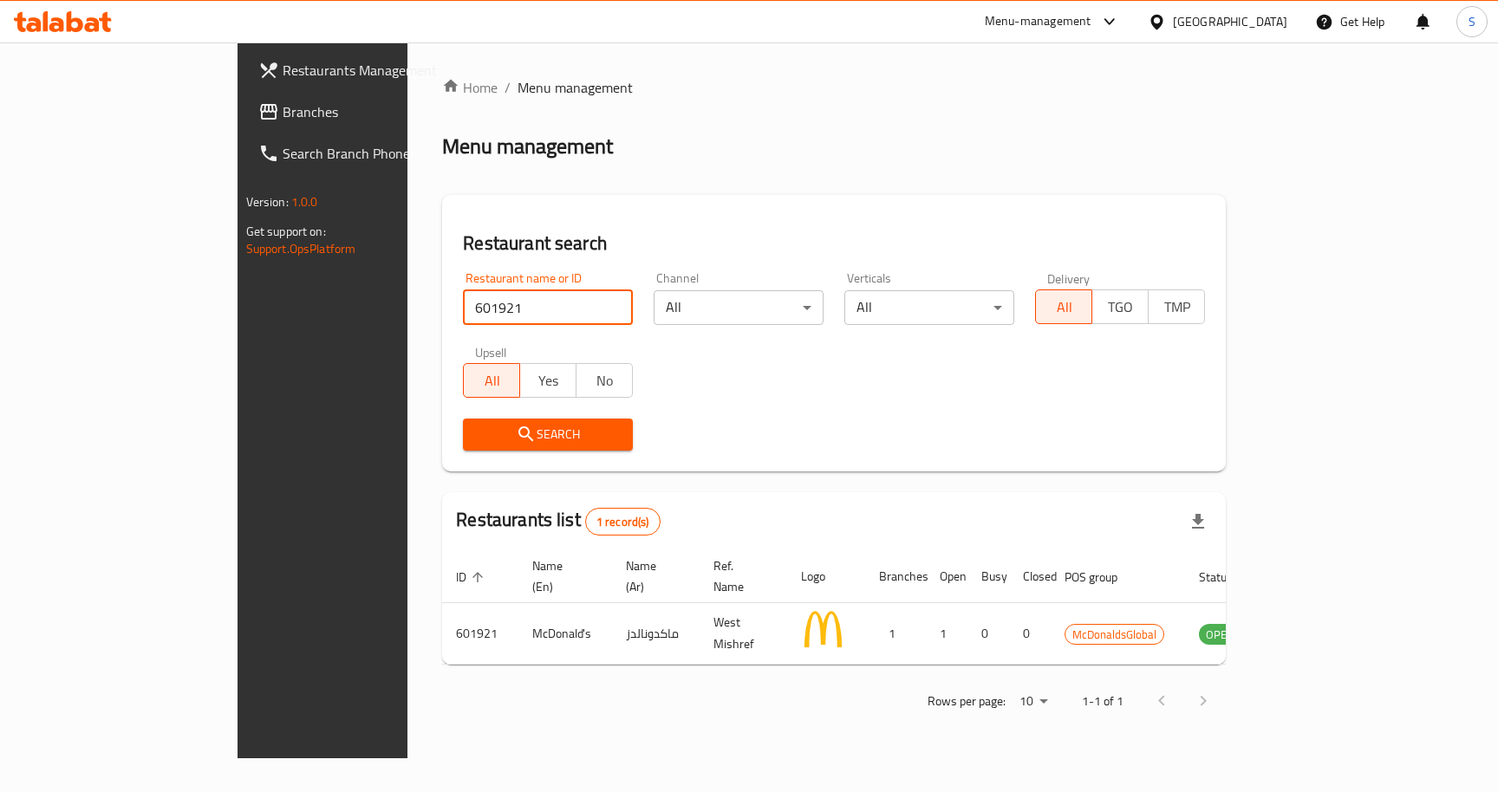
paste input "33"
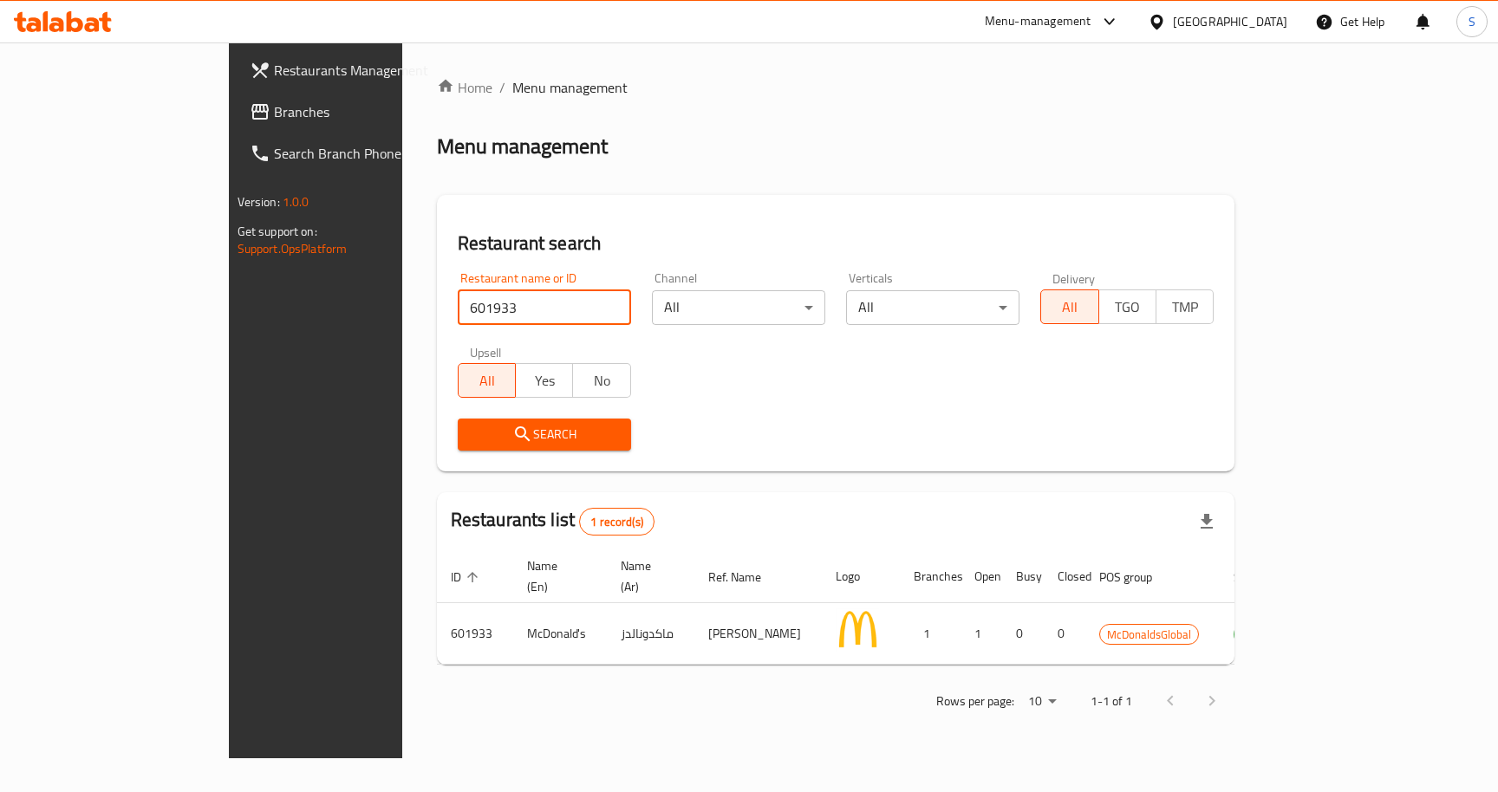
paste input "27939"
click button "Search" at bounding box center [544, 435] width 173 height 32
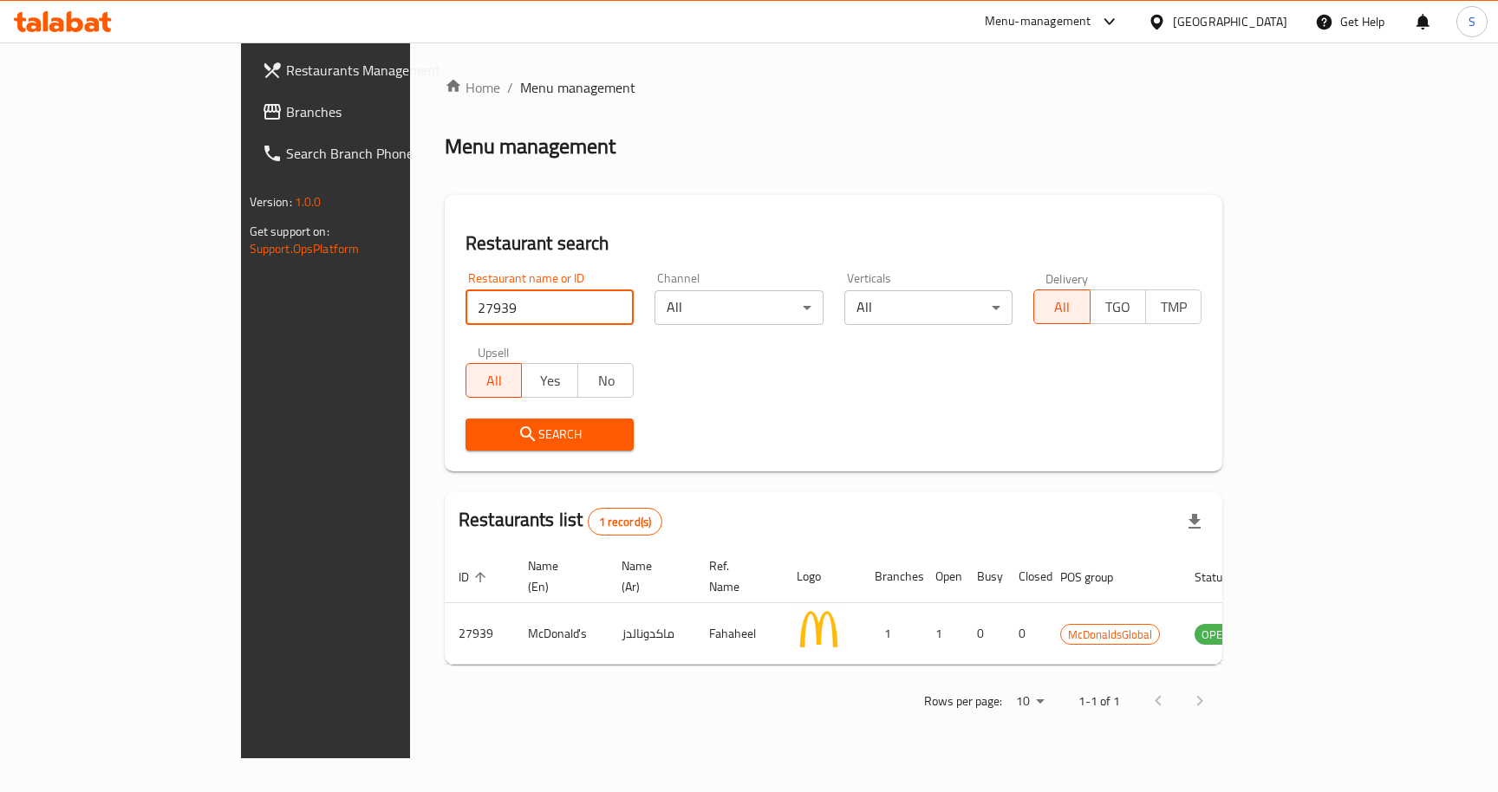
paste input "639770"
click button "Search" at bounding box center [550, 435] width 168 height 32
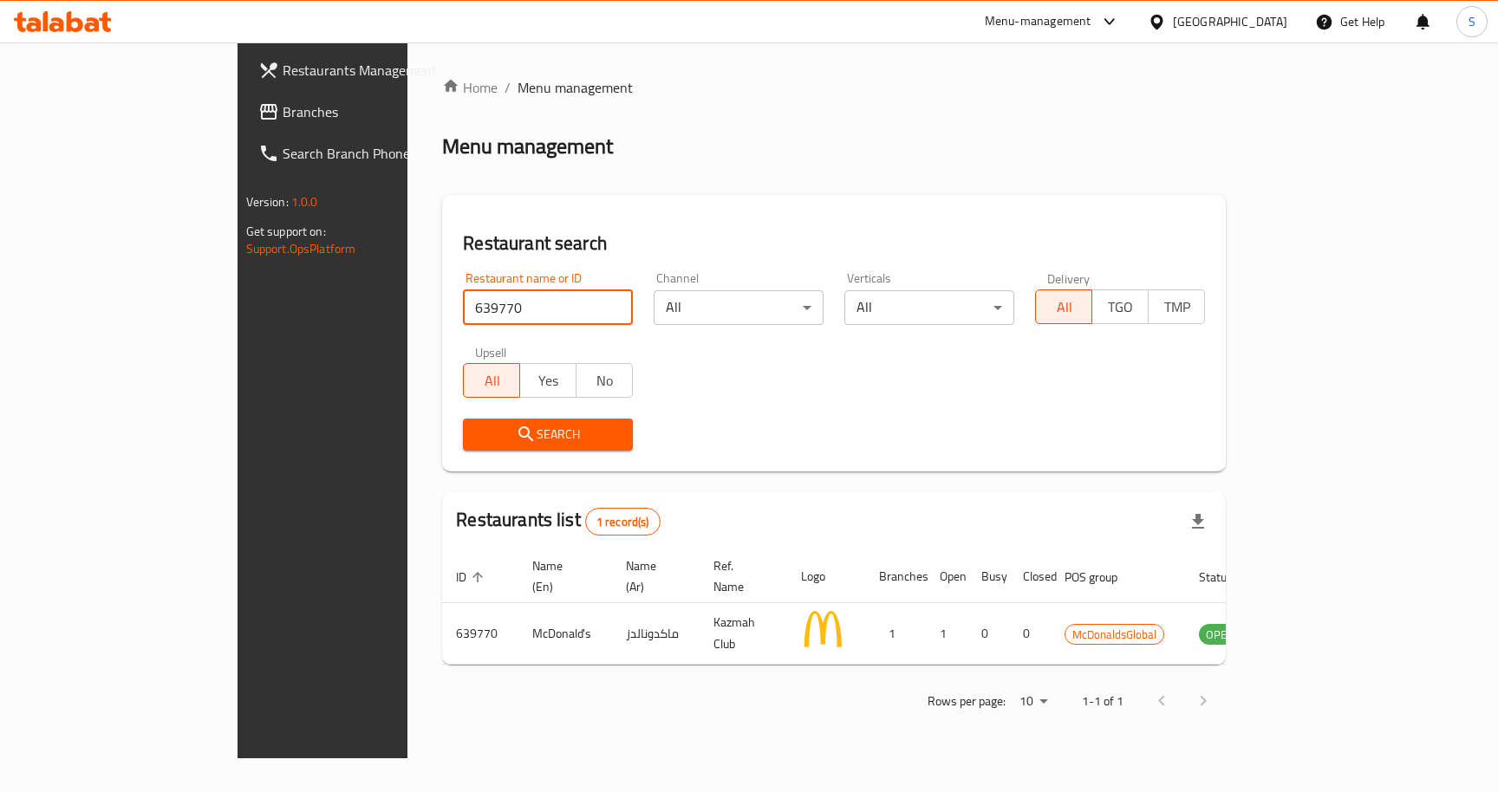
paste input "27585"
type input "27585"
